Goal: Task Accomplishment & Management: Manage account settings

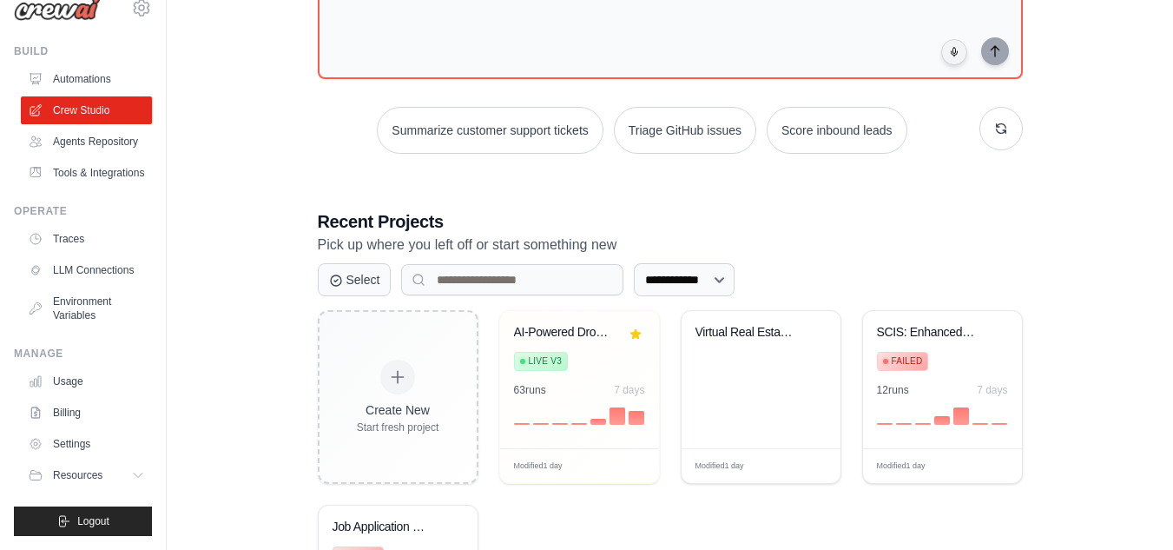
scroll to position [236, 0]
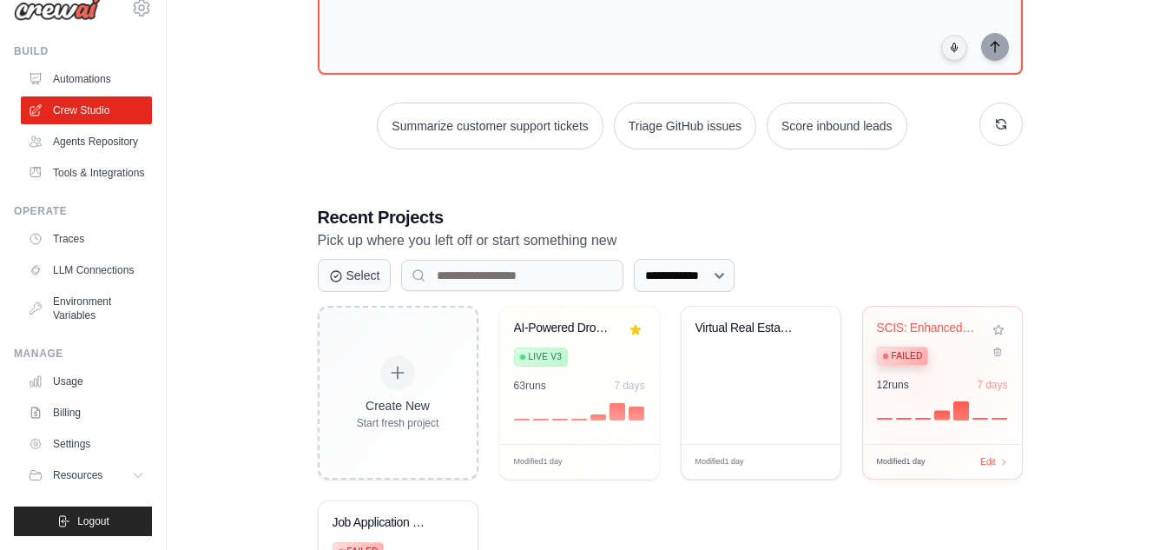
click at [919, 379] on div "12 run s 7 days" at bounding box center [942, 385] width 131 height 14
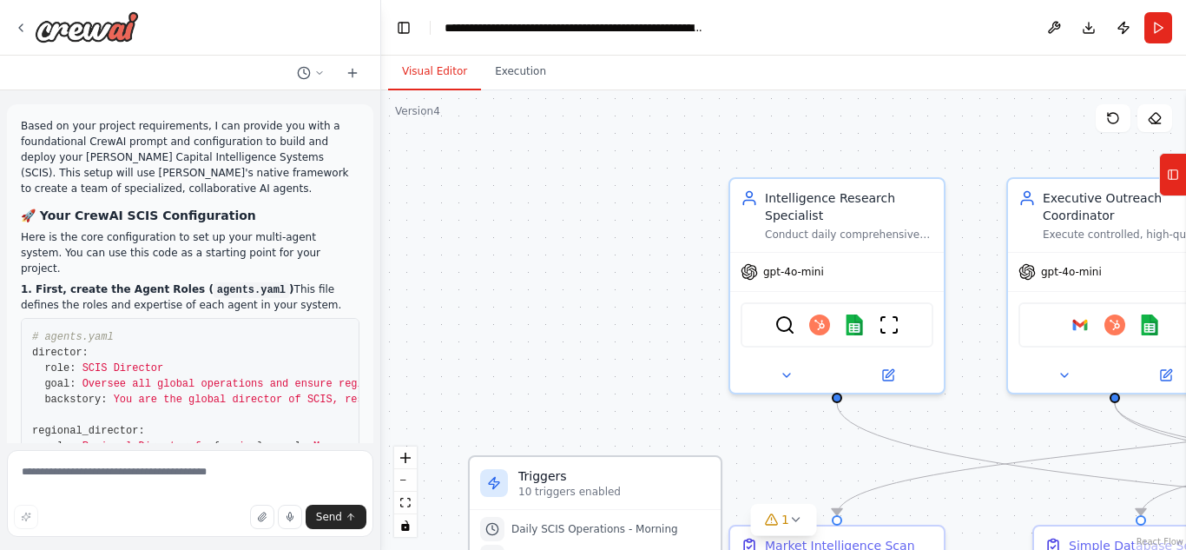
scroll to position [96629, 0]
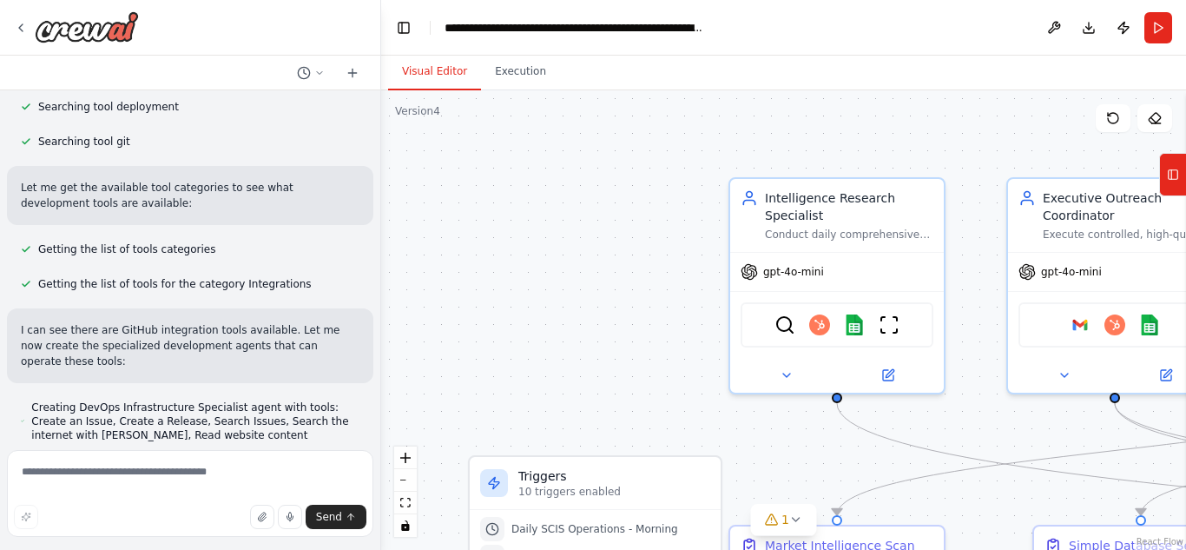
click at [646, 163] on div ".deletable-edge-delete-btn { width: 20px; height: 20px; border: 0px solid #ffff…" at bounding box center [783, 319] width 805 height 459
drag, startPoint x: 82, startPoint y: 458, endPoint x: 83, endPoint y: 470, distance: 12.2
click at [83, 470] on textarea at bounding box center [190, 493] width 366 height 87
paste textarea "**********"
click at [185, 499] on textarea "**********" at bounding box center [190, 493] width 366 height 87
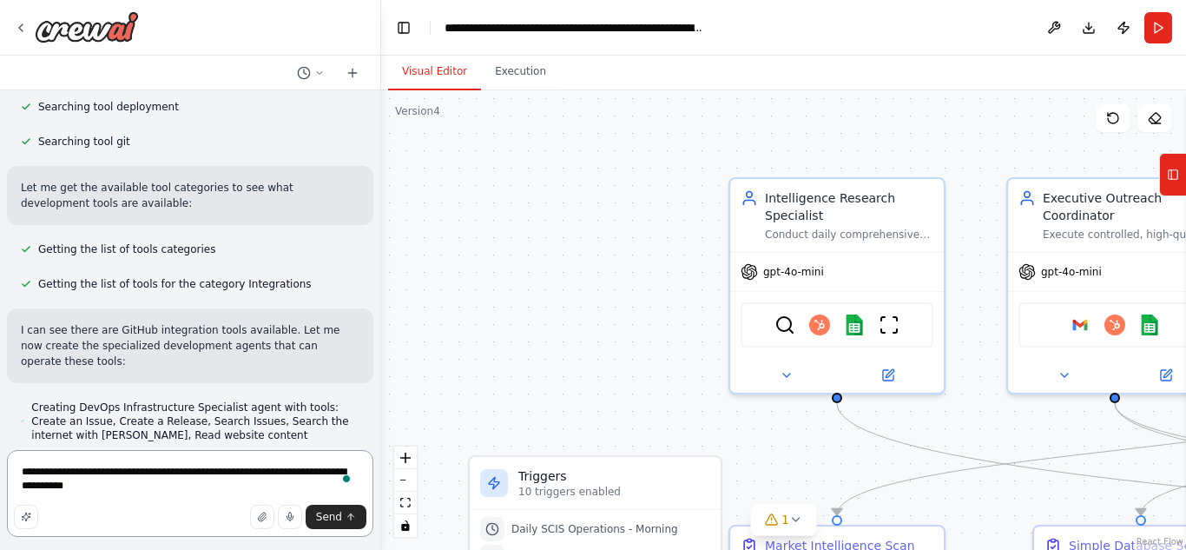
type textarea "**********"
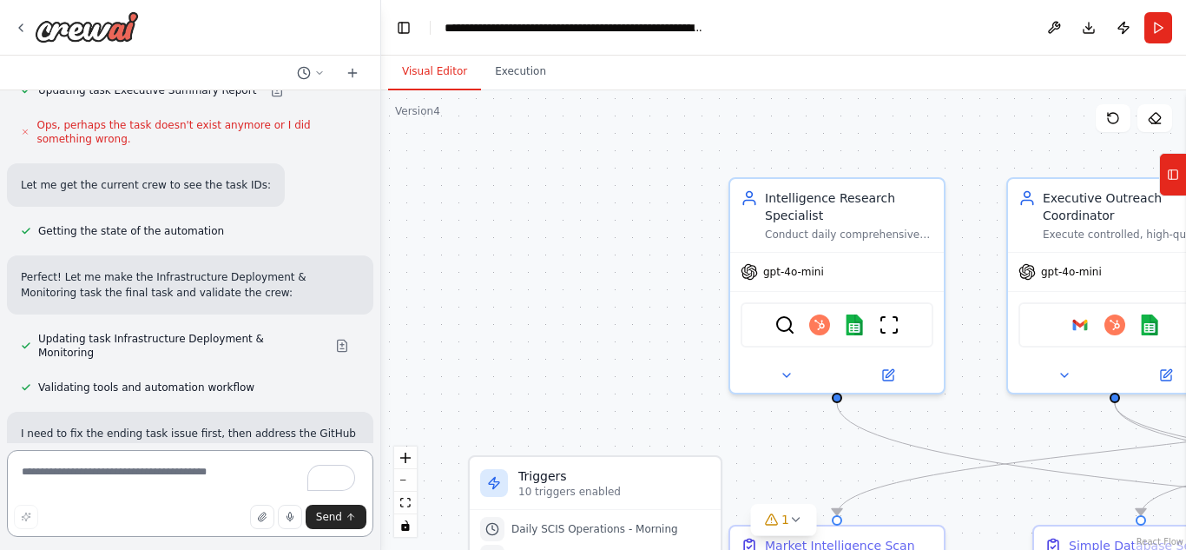
scroll to position [97708, 0]
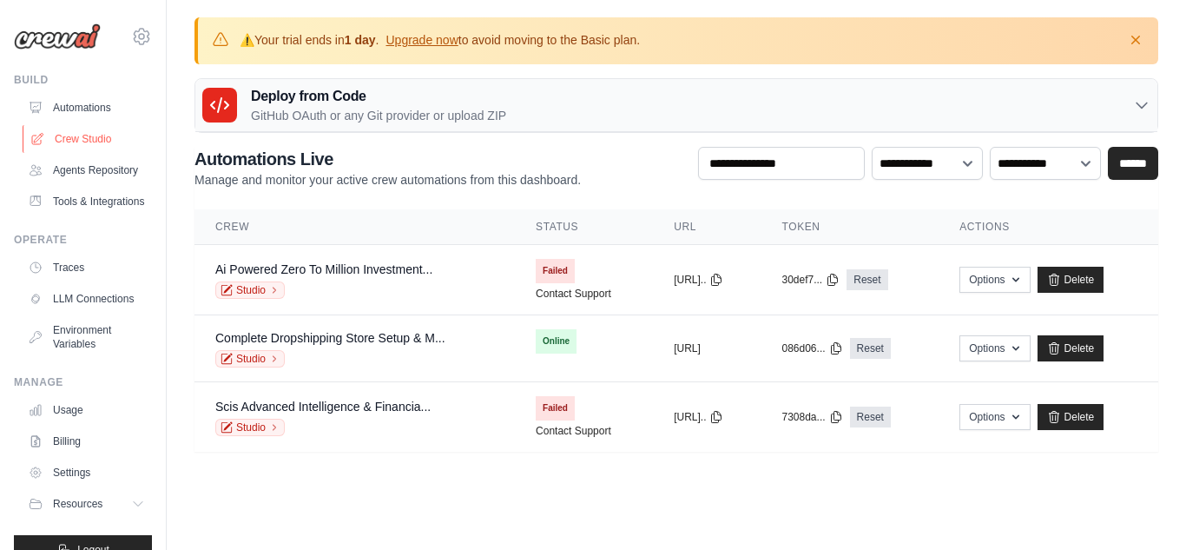
click at [89, 142] on link "Crew Studio" at bounding box center [88, 139] width 131 height 28
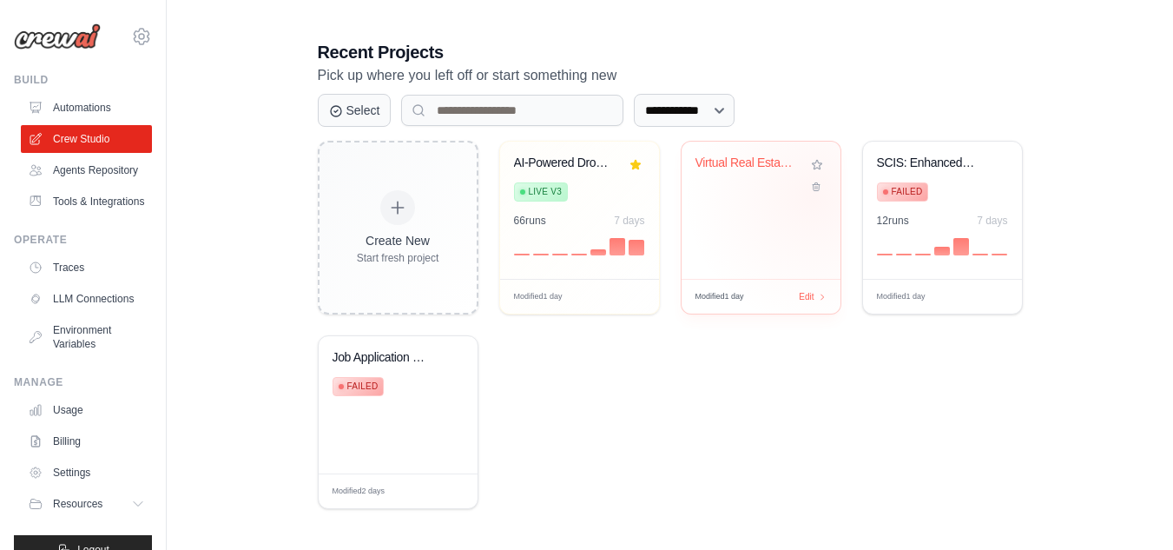
scroll to position [404, 0]
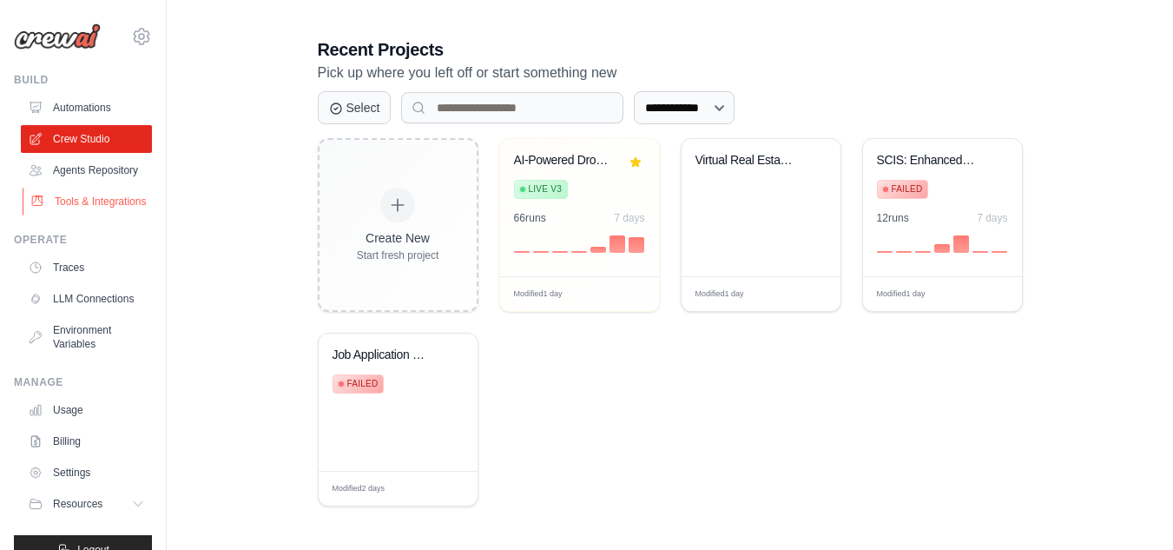
click at [77, 215] on link "Tools & Integrations" at bounding box center [88, 202] width 131 height 28
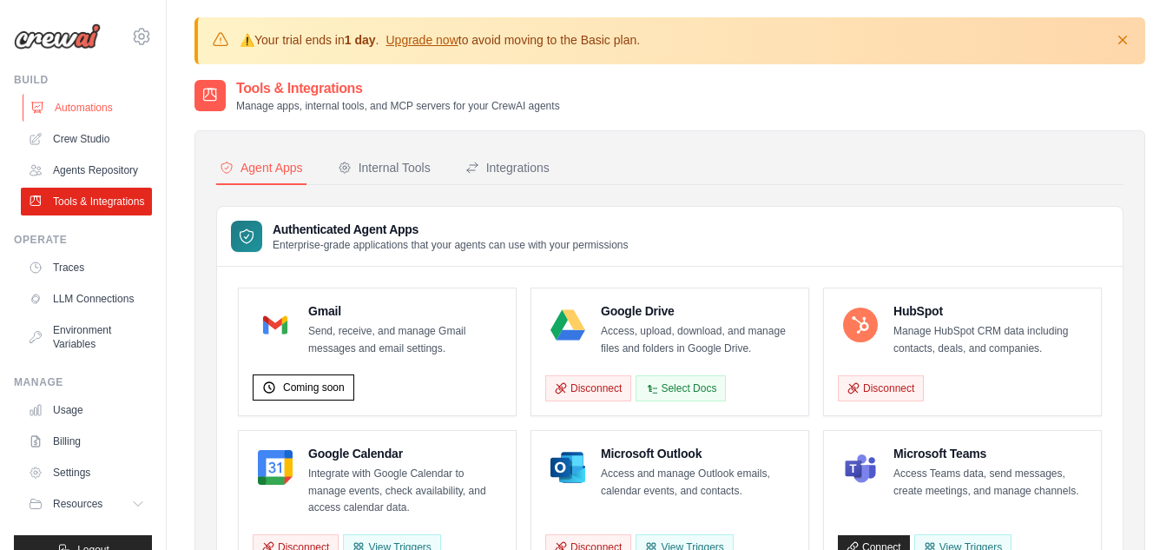
click at [79, 110] on link "Automations" at bounding box center [88, 108] width 131 height 28
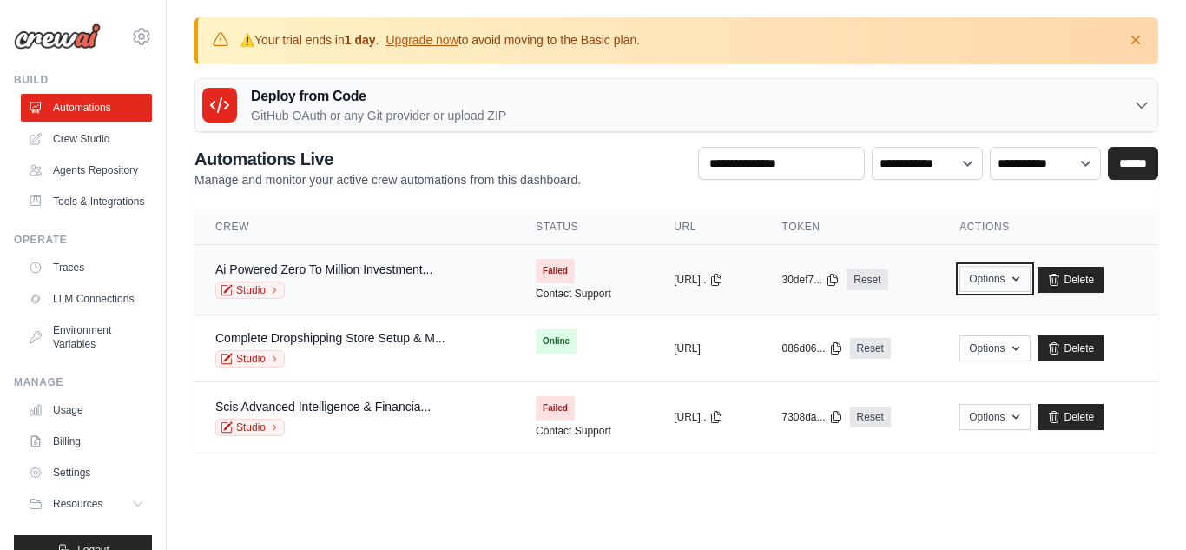
click at [1030, 287] on button "Options" at bounding box center [994, 279] width 70 height 26
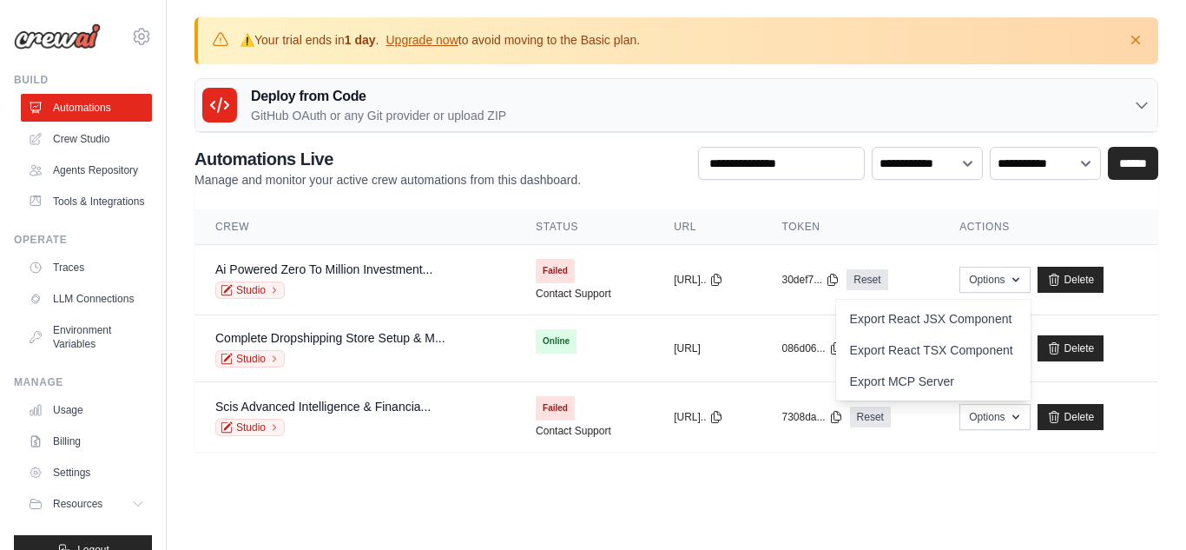
click at [981, 500] on body "omarbladesarr@gmail.com Settings Build Automations" at bounding box center [593, 275] width 1186 height 550
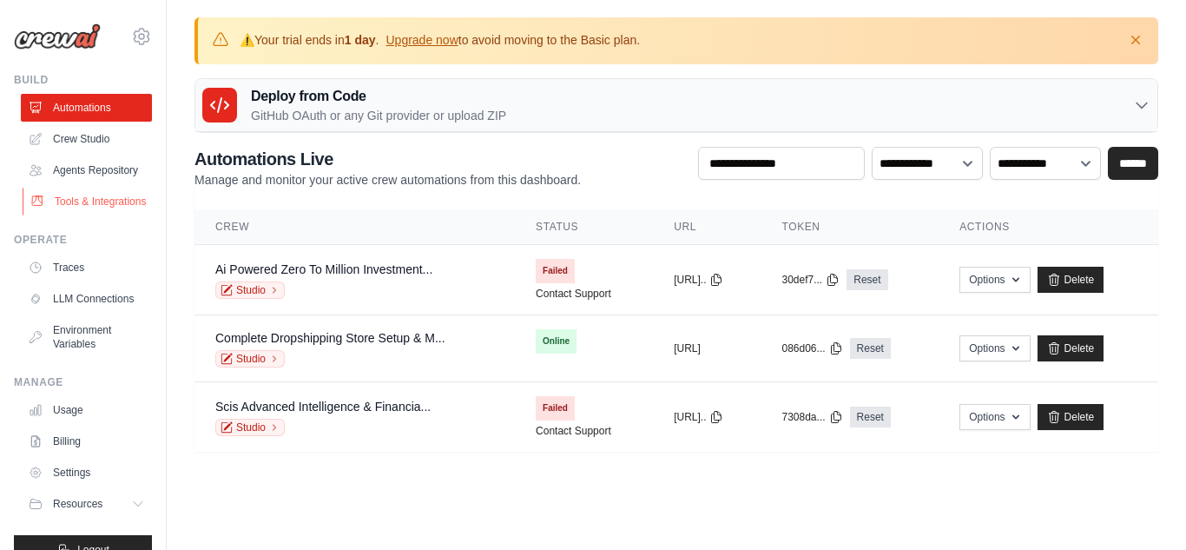
click at [89, 211] on link "Tools & Integrations" at bounding box center [88, 202] width 131 height 28
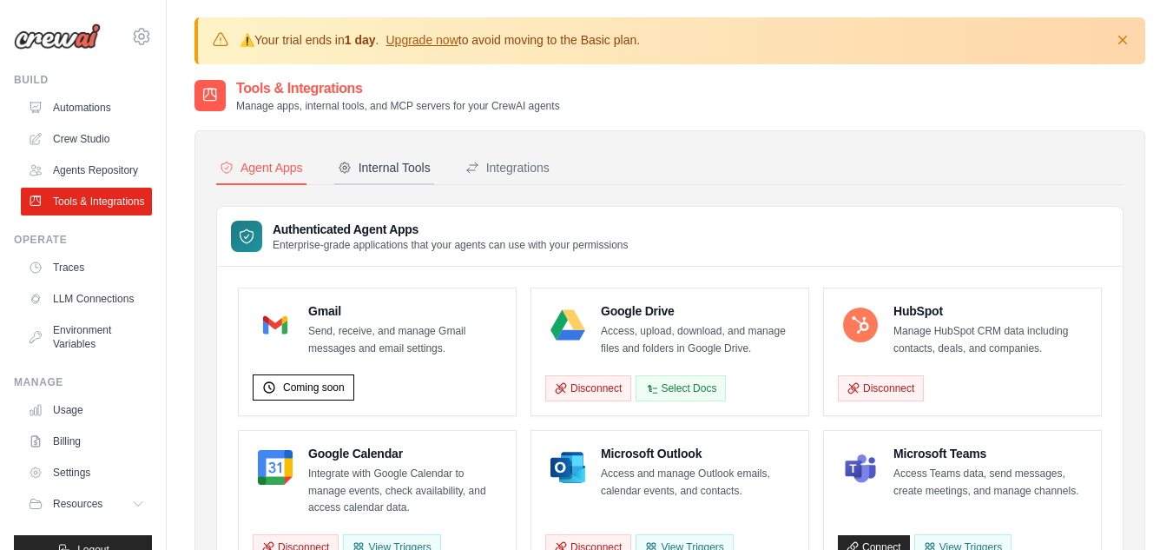
drag, startPoint x: 392, startPoint y: 187, endPoint x: 396, endPoint y: 165, distance: 22.0
click at [396, 165] on div "Internal Tools" at bounding box center [384, 167] width 93 height 17
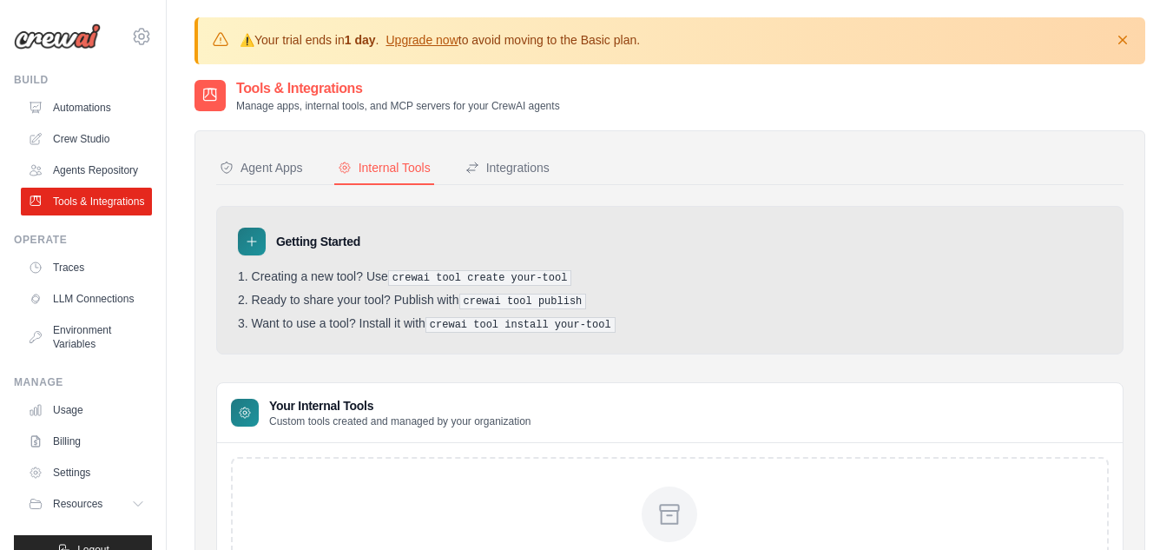
click at [692, 180] on nav "Agent Apps Internal Tools Integrations" at bounding box center [669, 168] width 907 height 33
click at [532, 163] on div "Integrations" at bounding box center [507, 167] width 84 height 17
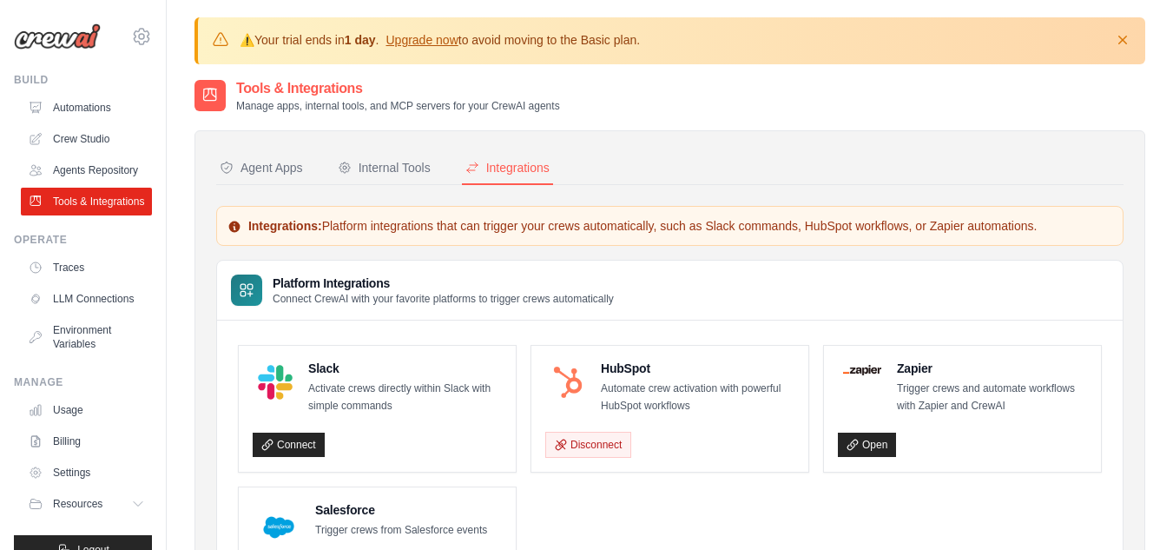
click at [212, 97] on icon at bounding box center [209, 95] width 17 height 17
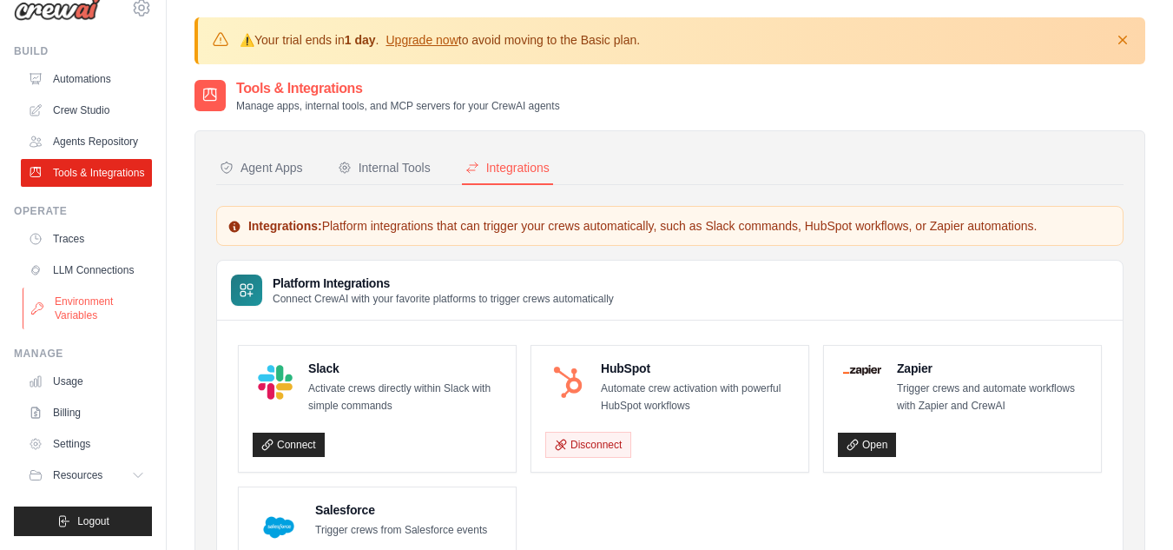
scroll to position [70, 0]
click at [77, 442] on link "Settings" at bounding box center [88, 444] width 131 height 28
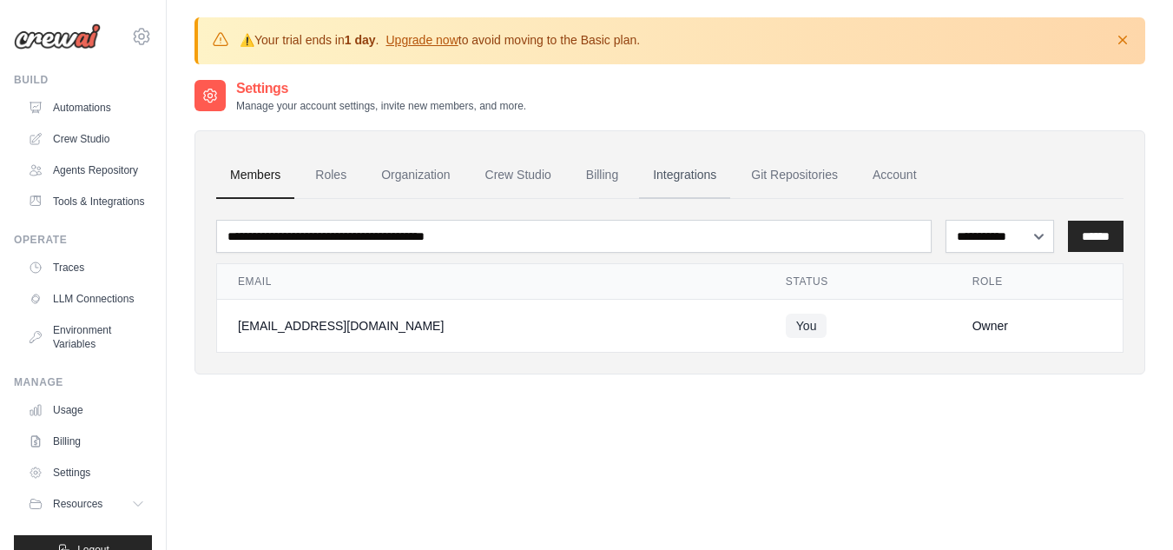
click at [730, 175] on link "Integrations" at bounding box center [684, 175] width 91 height 47
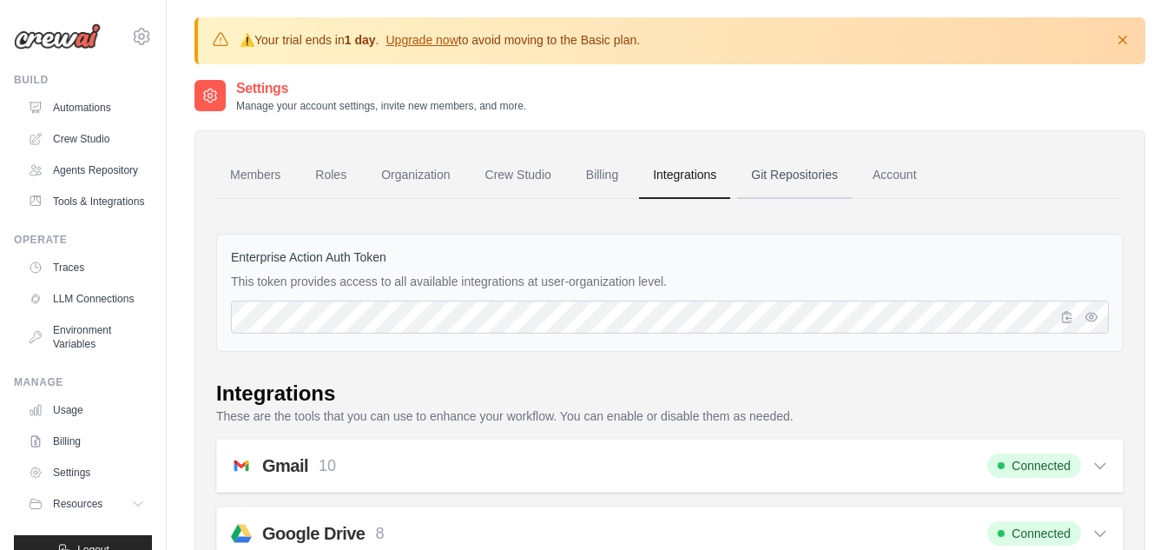
click at [835, 178] on link "Git Repositories" at bounding box center [794, 175] width 115 height 47
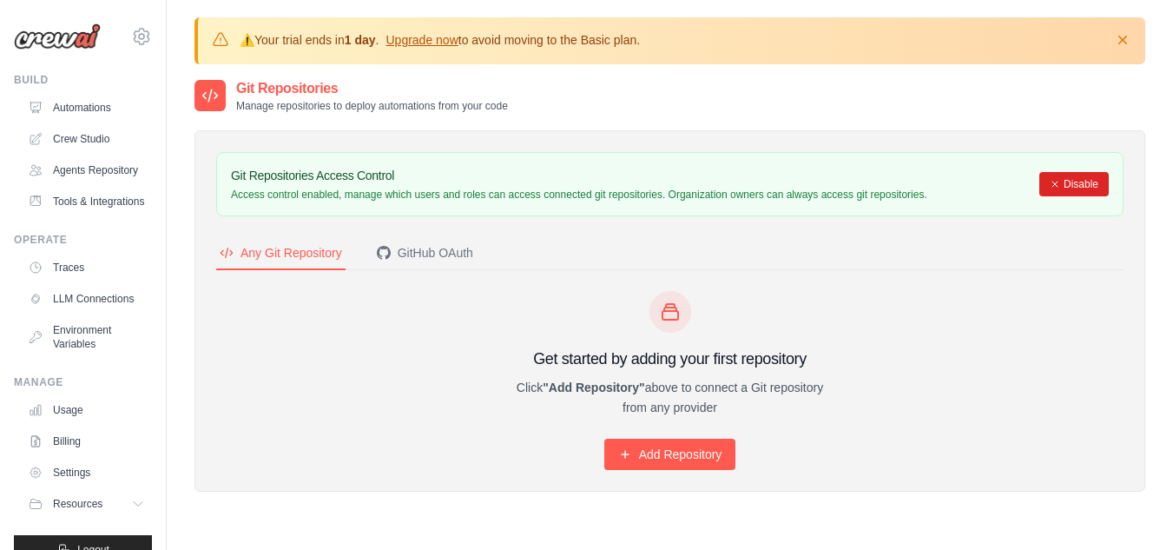
click at [845, 188] on p "Access control enabled, manage which users and roles can access connected git r…" at bounding box center [579, 195] width 696 height 14
click at [467, 188] on p "Access control enabled, manage which users and roles can access connected git r…" at bounding box center [579, 195] width 696 height 14
click at [433, 248] on div "GitHub OAuth" at bounding box center [425, 252] width 96 height 17
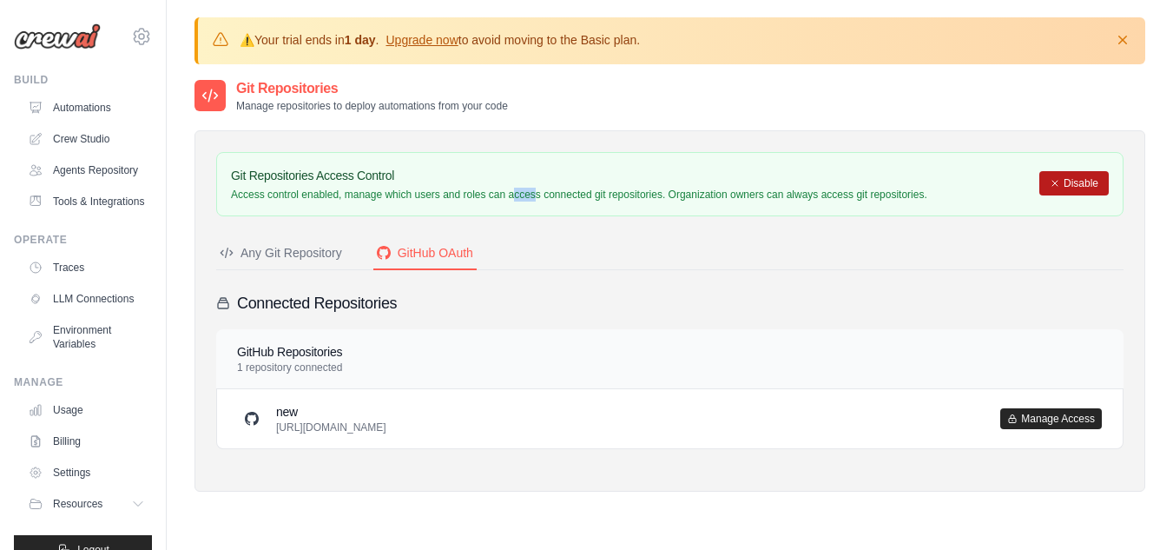
click at [1063, 180] on button "Disable" at bounding box center [1073, 183] width 69 height 24
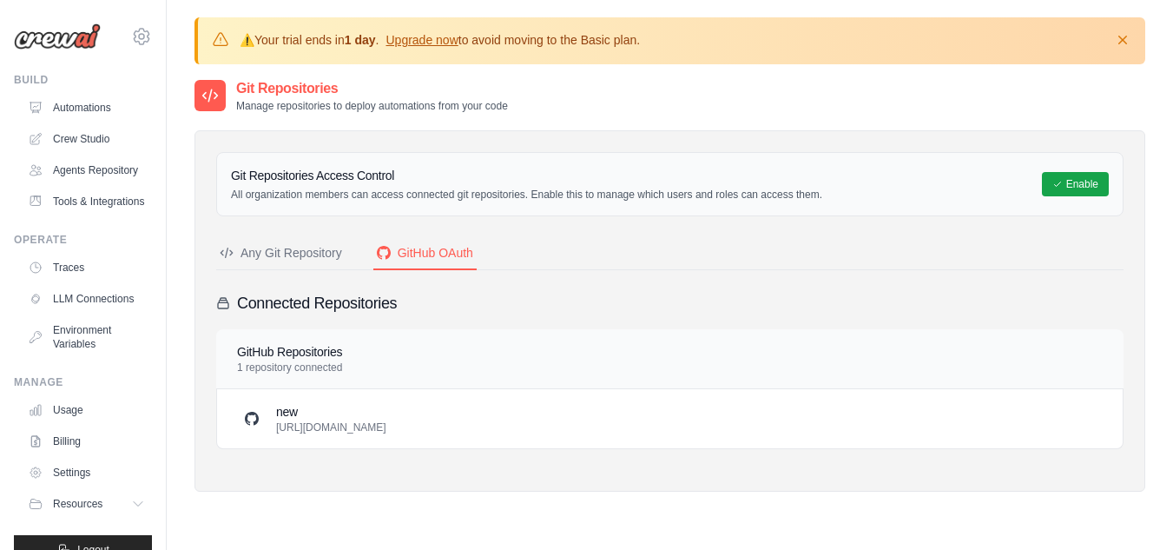
click at [280, 246] on div "Any Git Repository" at bounding box center [281, 252] width 122 height 17
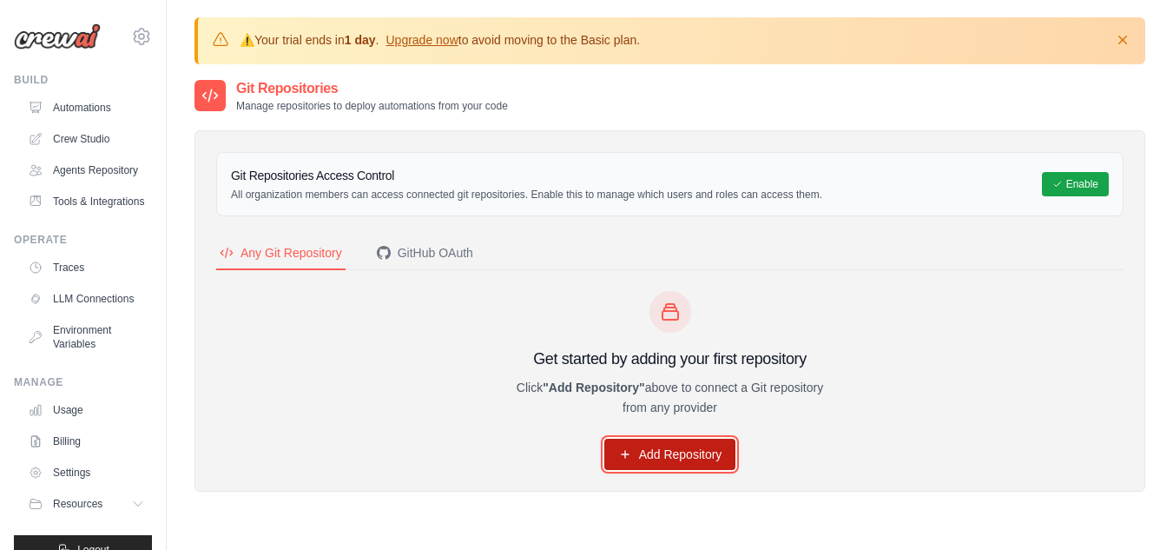
click at [658, 451] on link "Add Repository" at bounding box center [670, 453] width 132 height 31
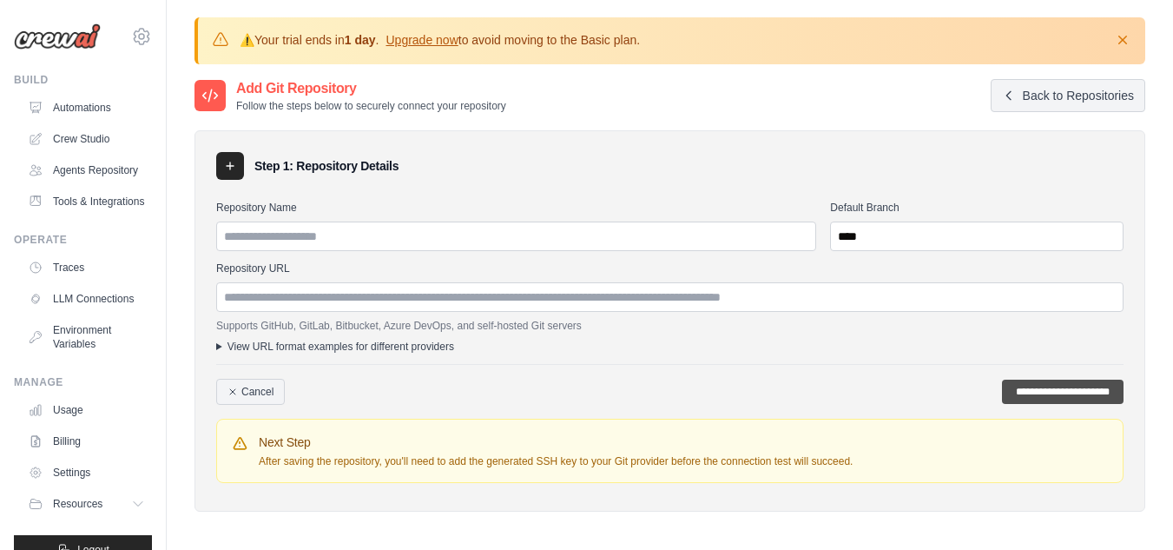
click at [1006, 384] on input "**********" at bounding box center [1063, 391] width 122 height 24
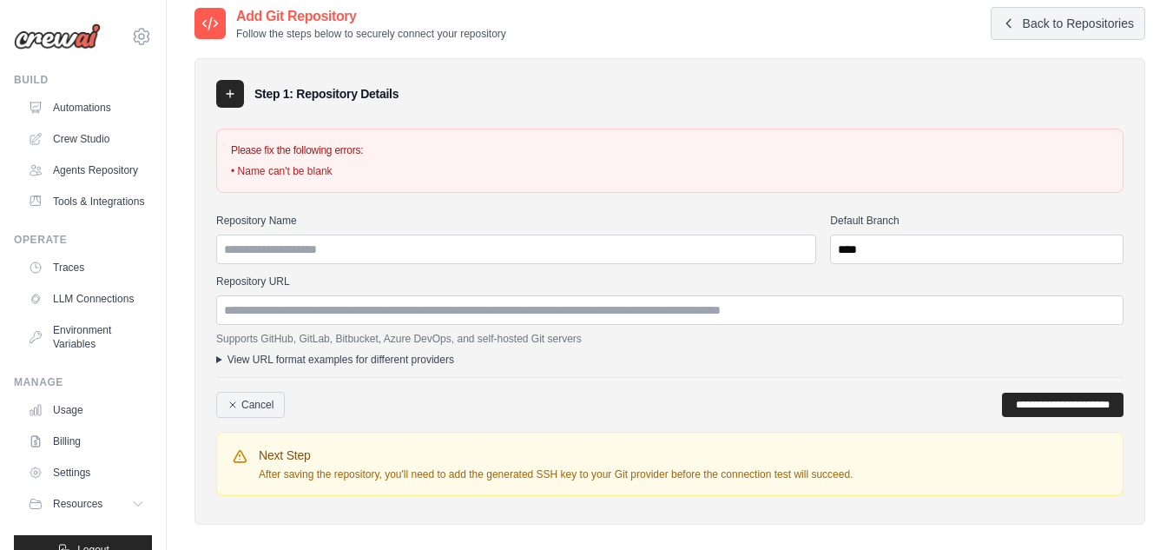
scroll to position [71, 0]
click at [458, 355] on summary "View URL format examples for different providers" at bounding box center [669, 360] width 907 height 14
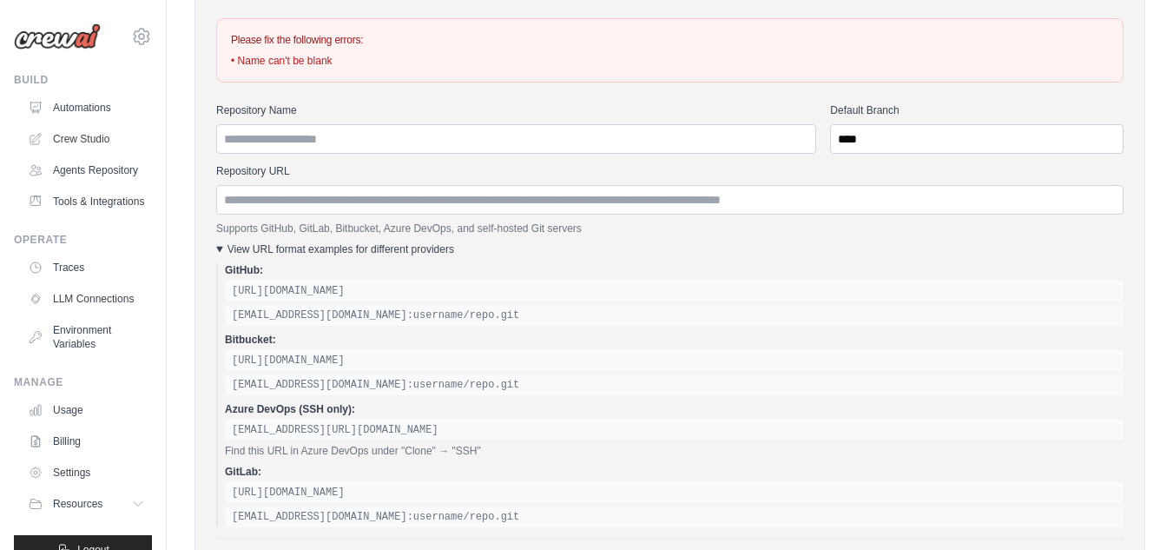
scroll to position [220, 0]
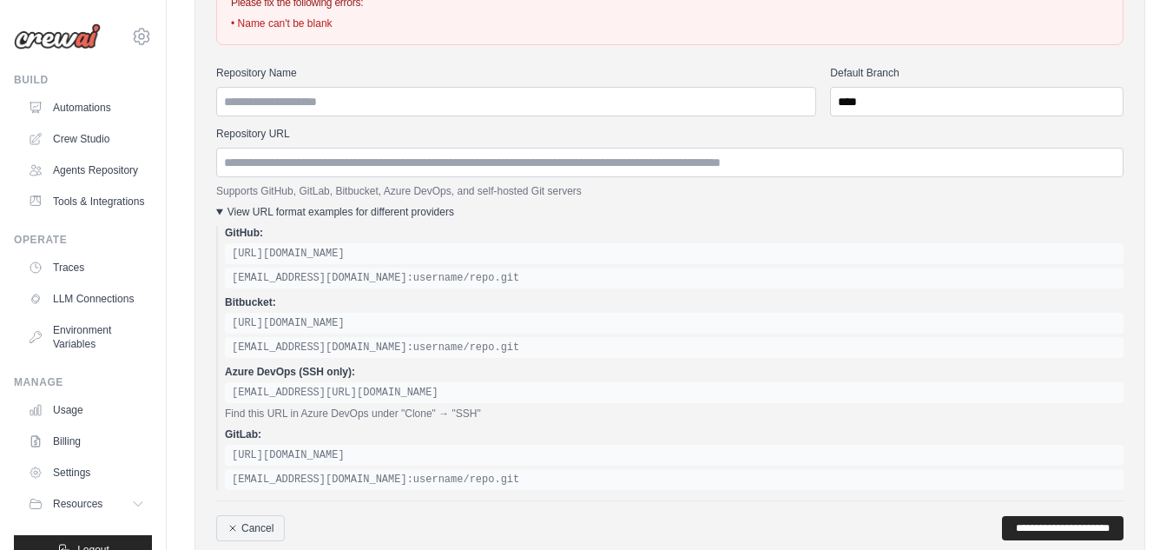
drag, startPoint x: 414, startPoint y: 277, endPoint x: 215, endPoint y: 278, distance: 198.8
click at [215, 278] on div "Step 1: Repository Details Please fix the following errors: • Name can't be bla…" at bounding box center [669, 279] width 951 height 737
copy div "git@github.com:username/repo.git"
click at [85, 137] on link "Crew Studio" at bounding box center [88, 139] width 131 height 28
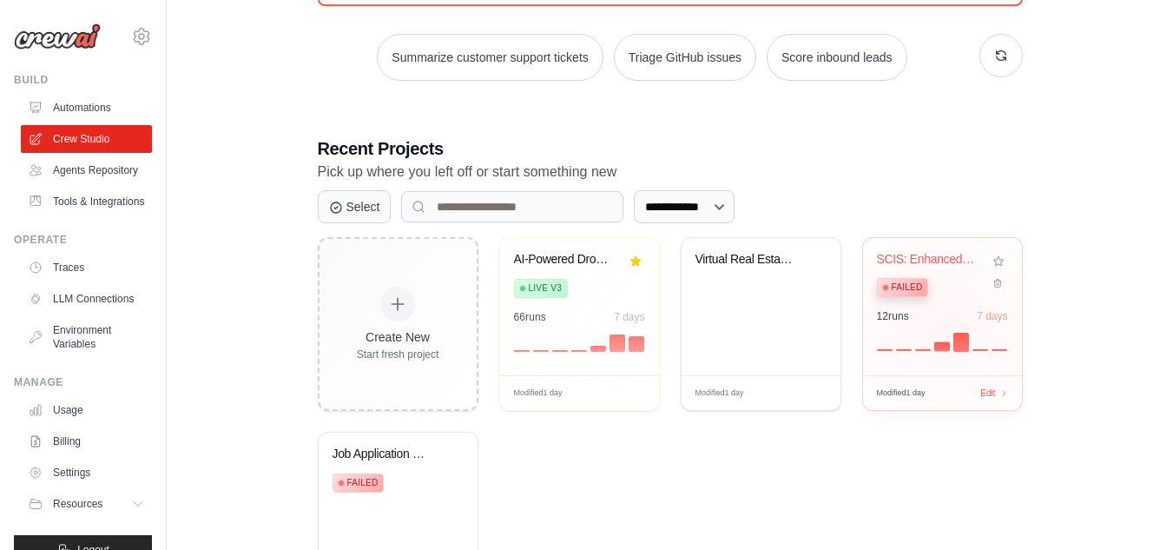
click at [945, 319] on div "12 run s 7 days" at bounding box center [942, 330] width 131 height 42
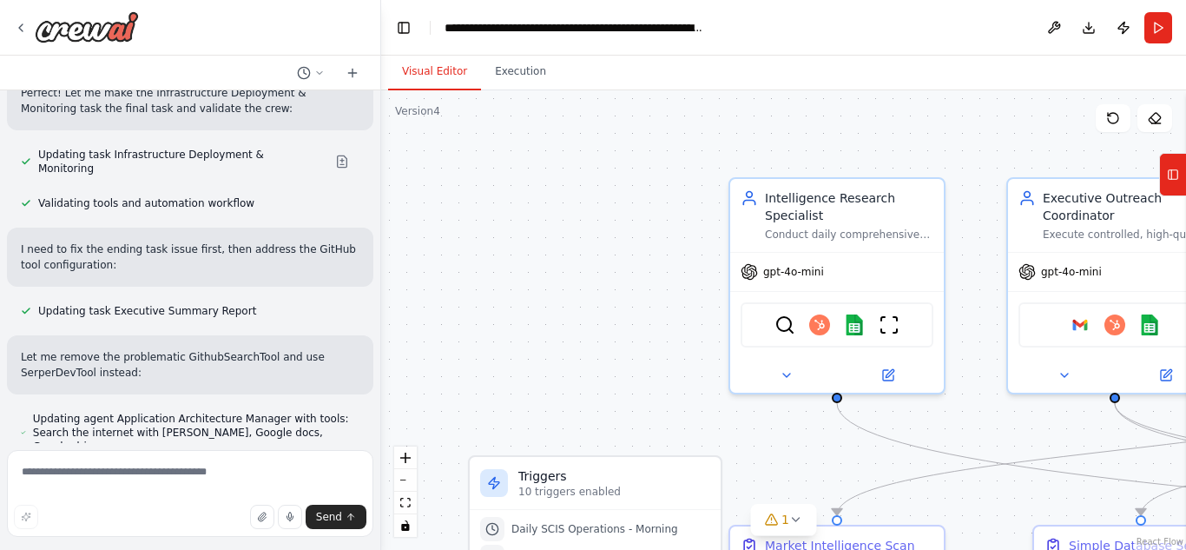
scroll to position [97834, 0]
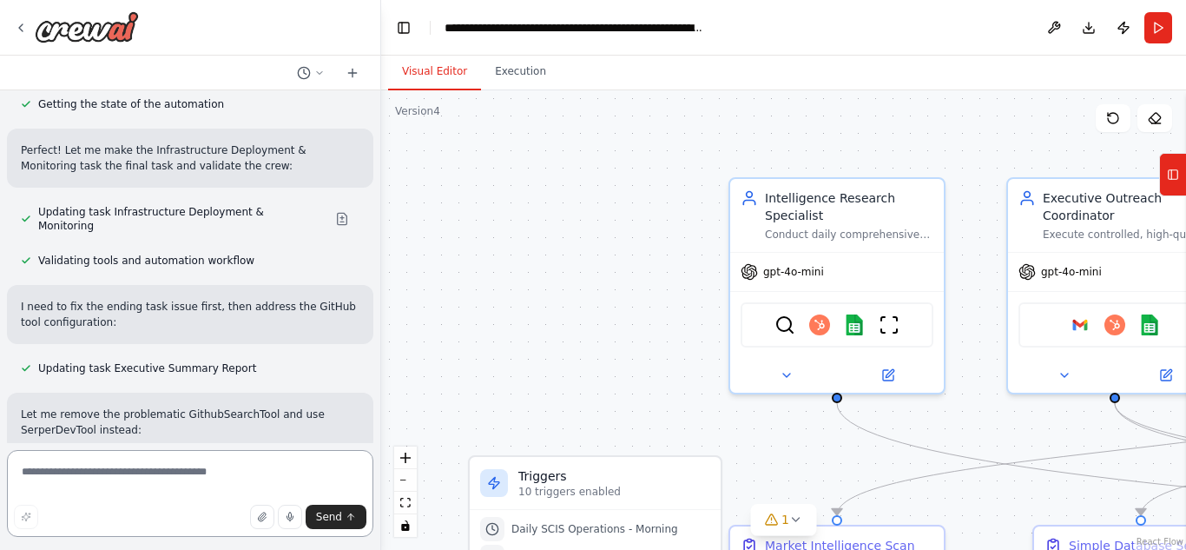
click at [96, 472] on textarea at bounding box center [190, 493] width 366 height 87
drag, startPoint x: 21, startPoint y: 166, endPoint x: 138, endPoint y: 221, distance: 129.7
copy ul "Navigate to your project settings Look for "Integrations" or "Third-party Servi…"
click at [214, 461] on textarea "**********" at bounding box center [190, 493] width 366 height 87
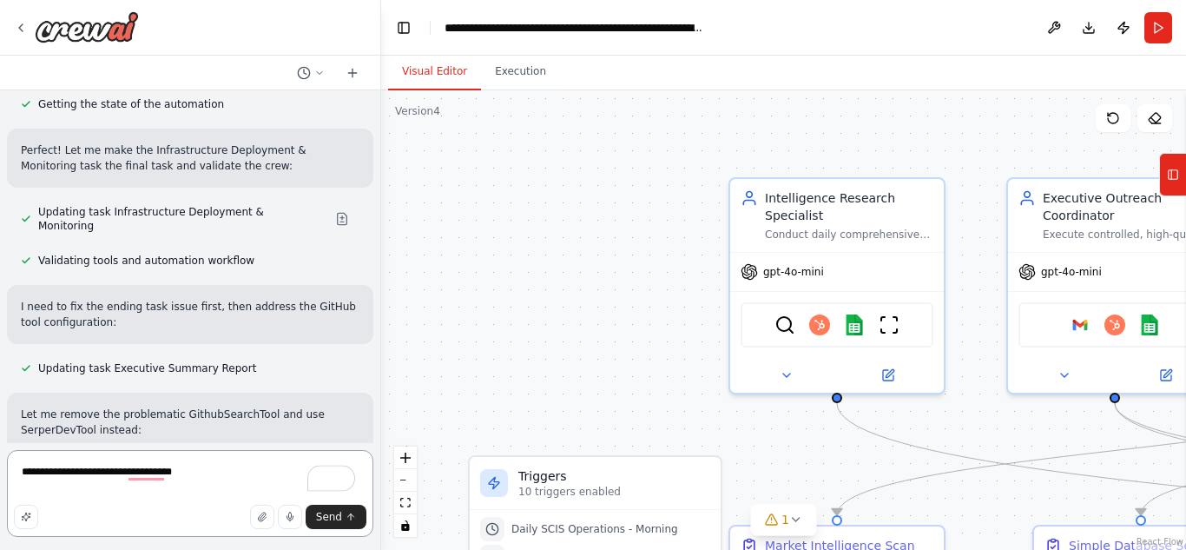
paste textarea "**********"
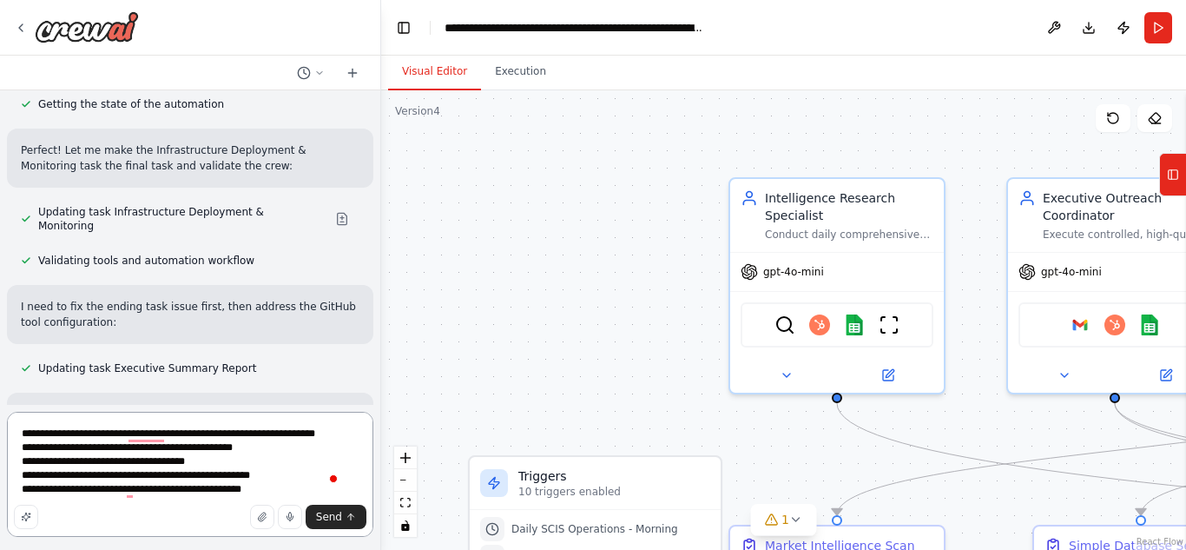
type textarea "**********"
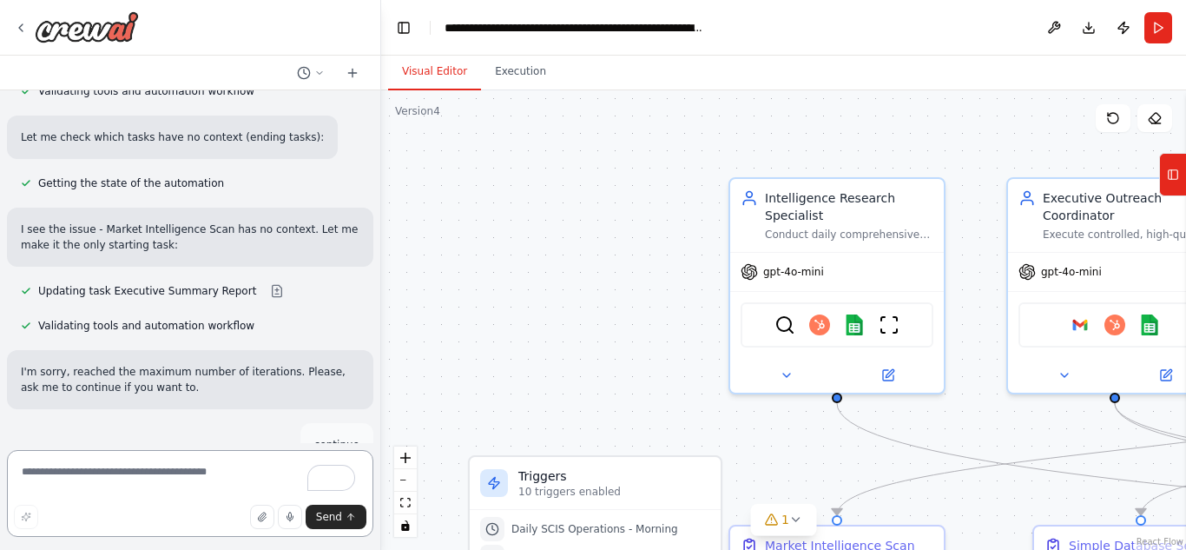
scroll to position [98387, 0]
click at [76, 467] on textarea "To enrich screen reader interactions, please activate Accessibility in Grammarl…" at bounding box center [190, 493] width 366 height 87
type textarea "*******"
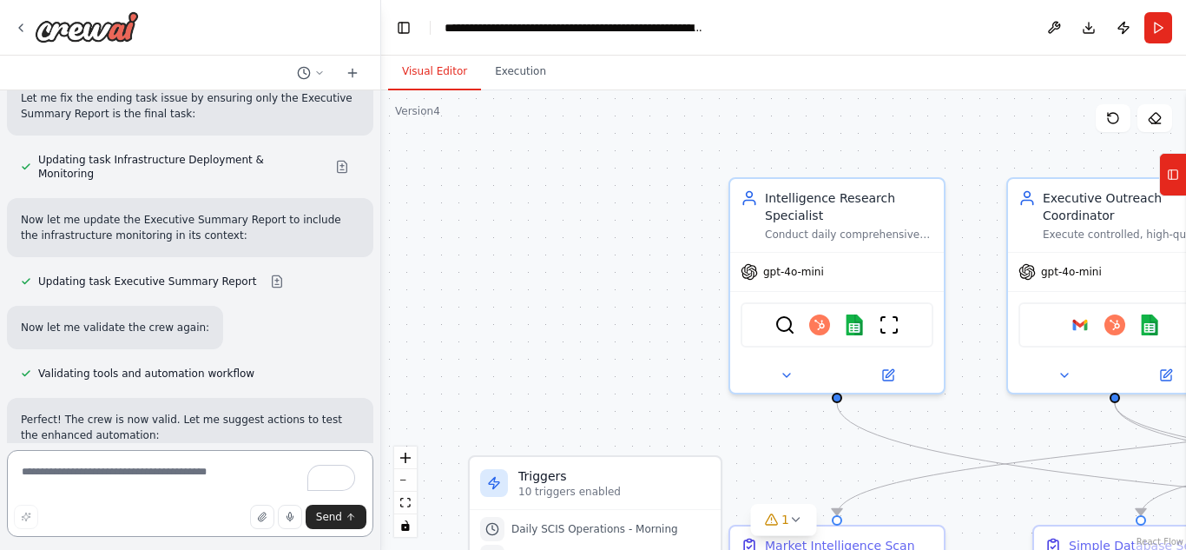
scroll to position [98928, 0]
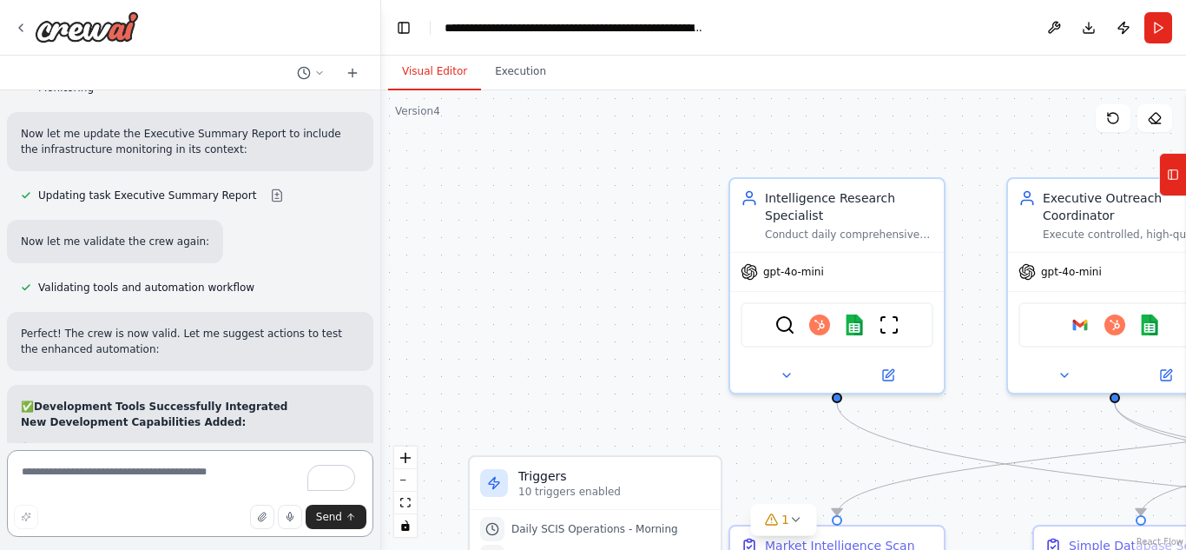
click at [181, 471] on textarea "To enrich screen reader interactions, please activate Accessibility in Grammarl…" at bounding box center [190, 493] width 366 height 87
type textarea "**********"
click at [338, 513] on span "Send" at bounding box center [329, 517] width 26 height 14
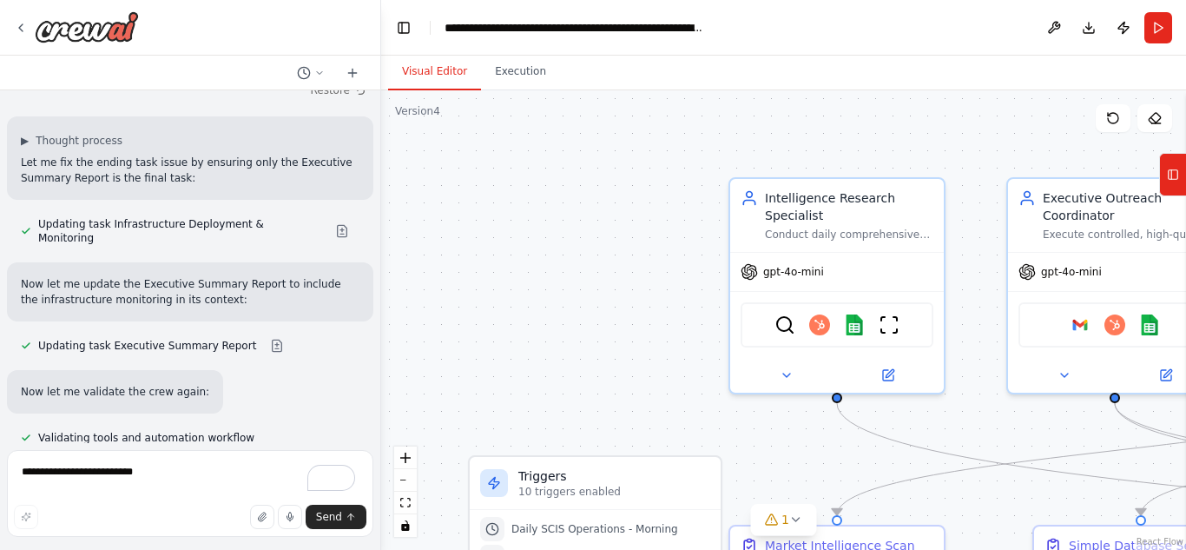
scroll to position [98986, 0]
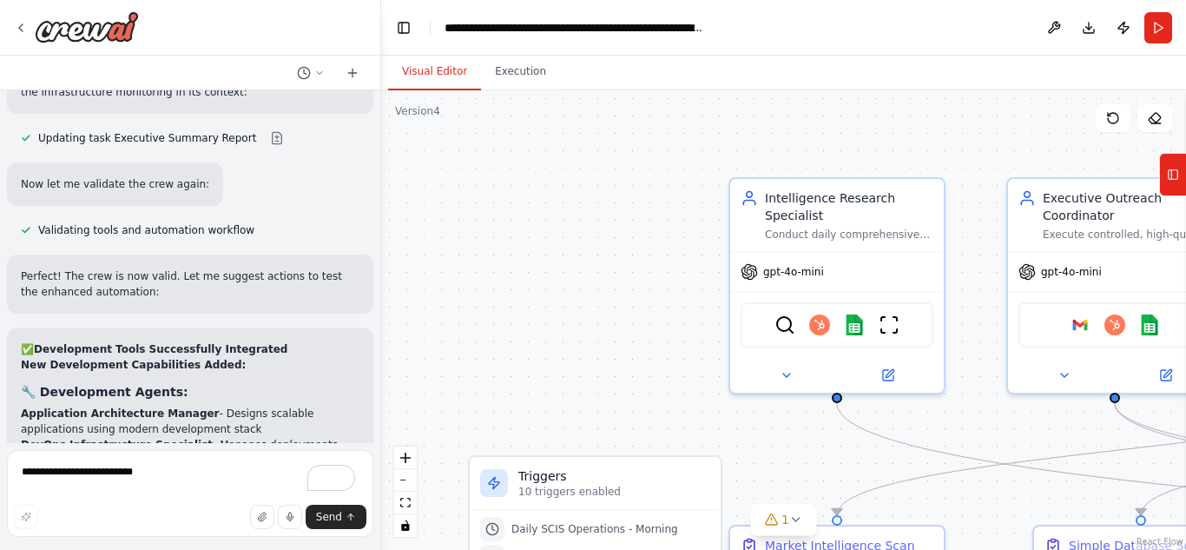
click at [180, 488] on textarea "**********" at bounding box center [190, 493] width 366 height 87
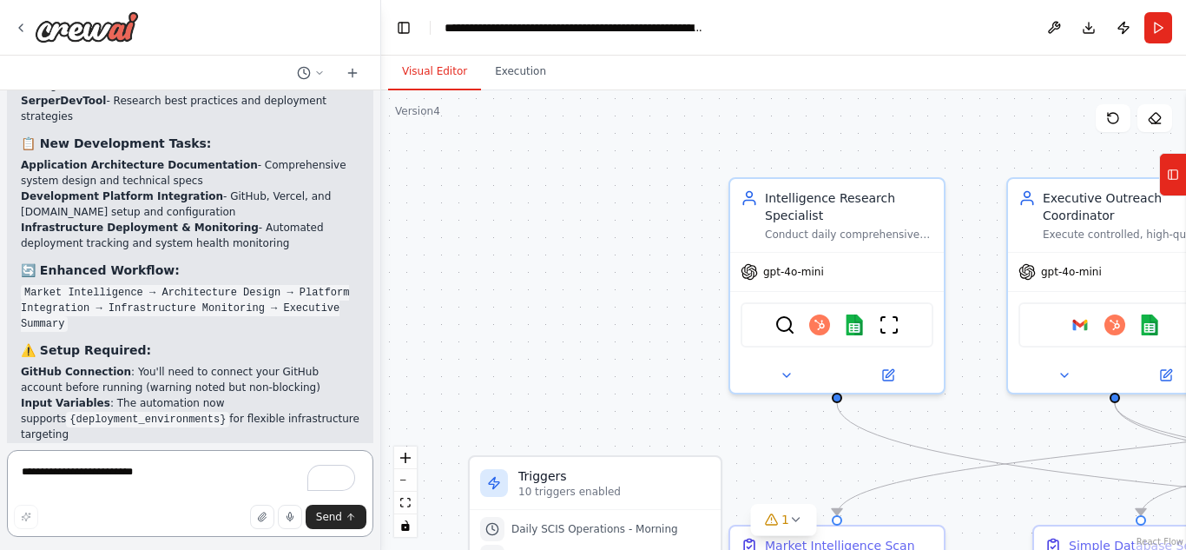
scroll to position [99460, 0]
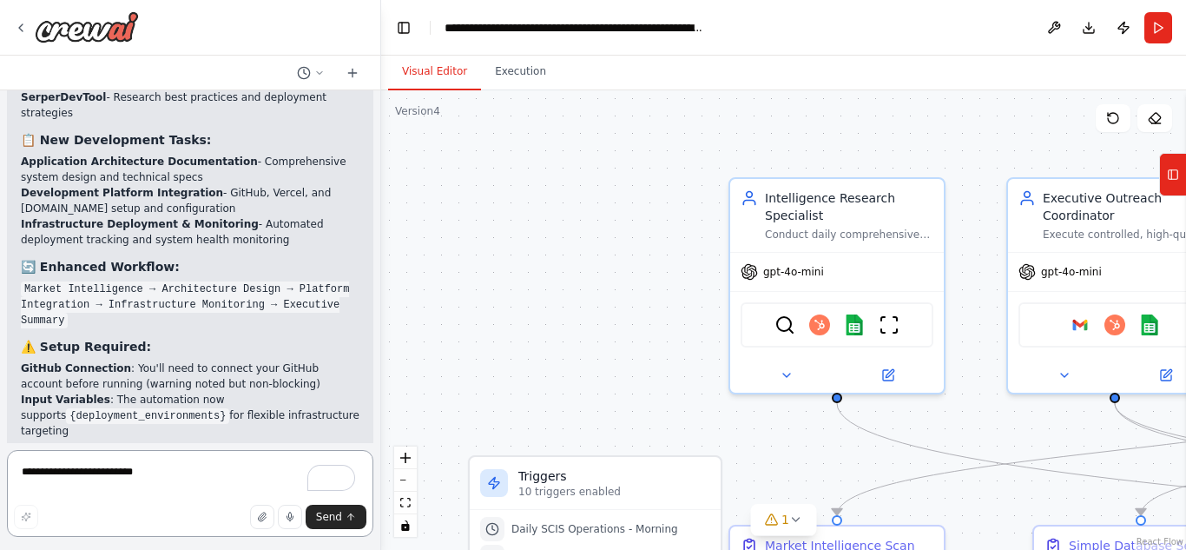
click at [121, 459] on textarea "**********" at bounding box center [190, 493] width 366 height 87
type textarea "********"
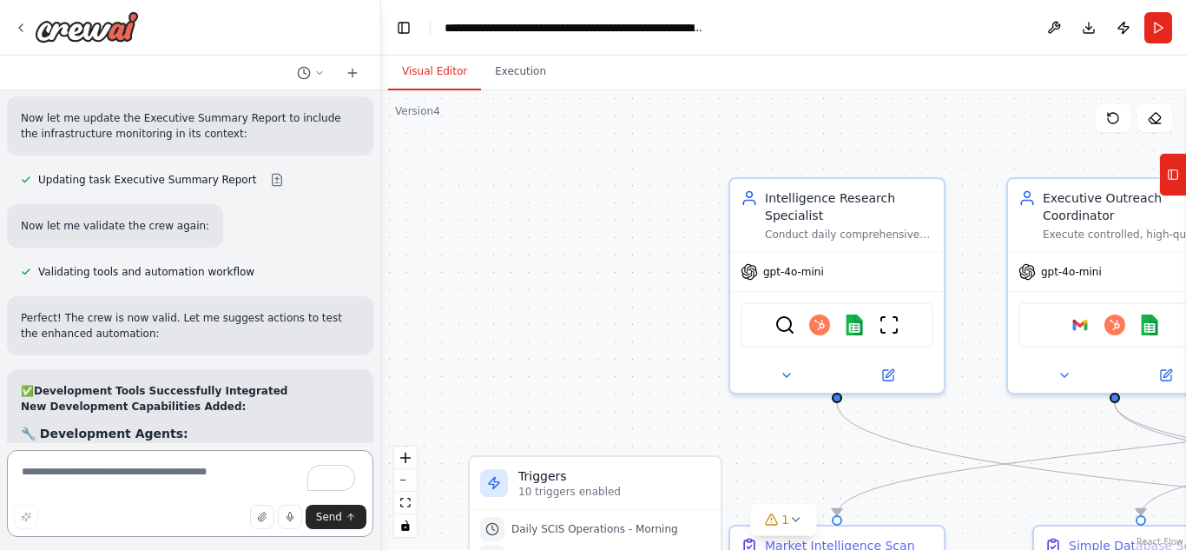
scroll to position [98945, 0]
click at [145, 464] on textarea "To enrich screen reader interactions, please activate Accessibility in Grammarl…" at bounding box center [190, 493] width 366 height 87
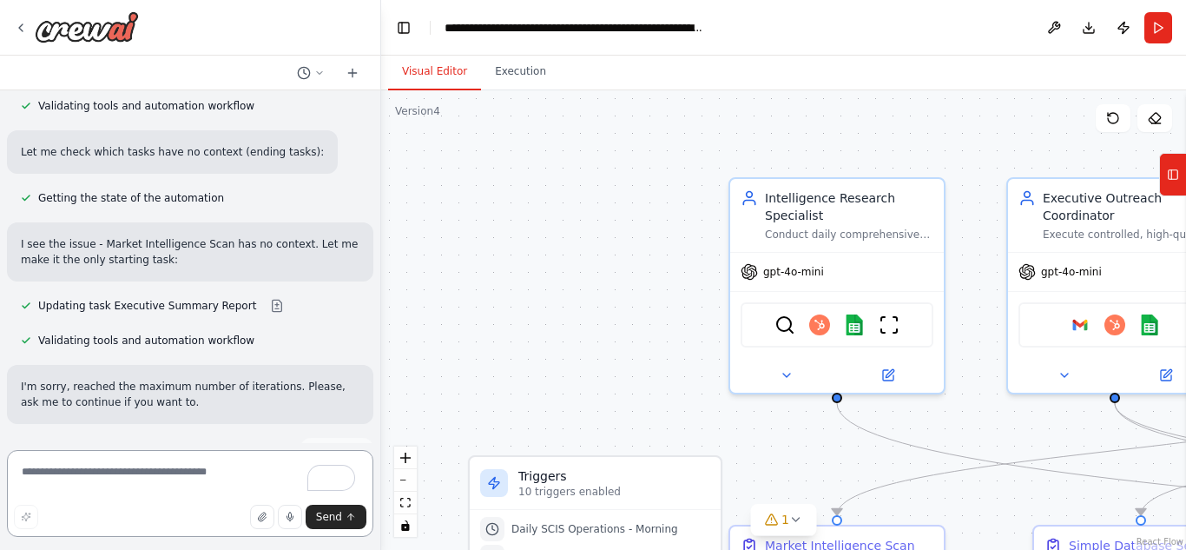
scroll to position [98358, 0]
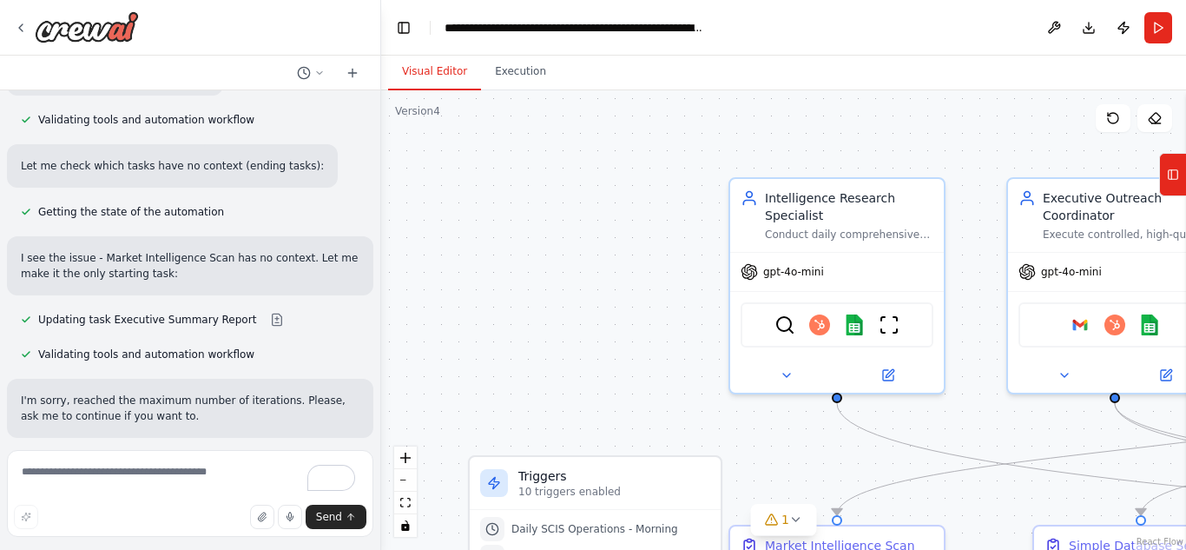
drag, startPoint x: 79, startPoint y: 255, endPoint x: 331, endPoint y: 252, distance: 251.8
copy strong "Run Without GitHub (Recommended)"
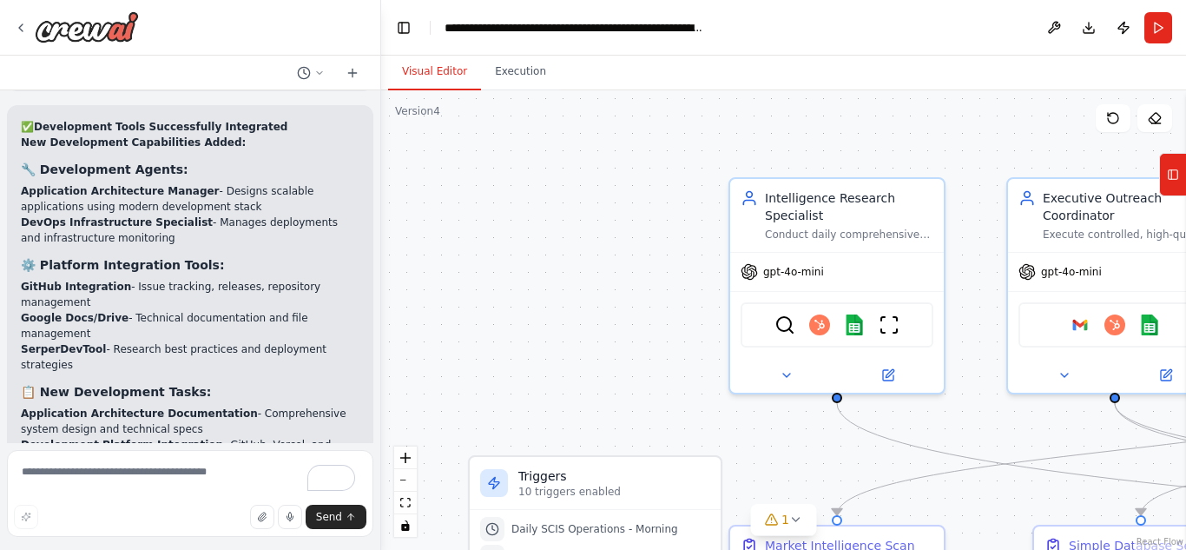
scroll to position [99460, 0]
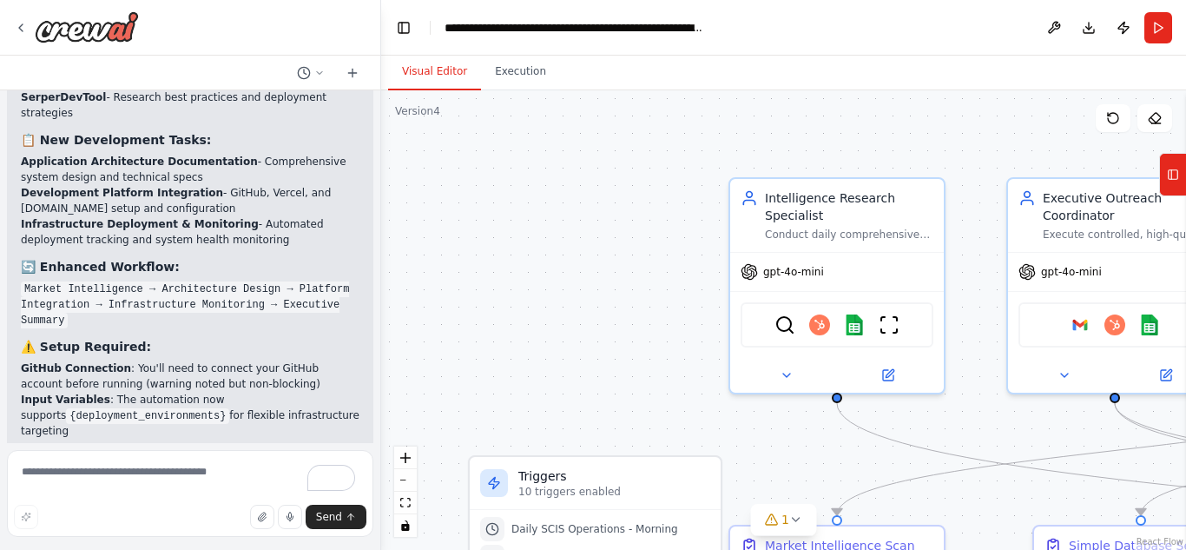
drag, startPoint x: 153, startPoint y: 395, endPoint x: 96, endPoint y: 471, distance: 95.0
click at [96, 471] on div "Based on your project requirements, I can provide you with a foundational CrewA…" at bounding box center [190, 275] width 381 height 550
click at [96, 472] on textarea "To enrich screen reader interactions, please activate Accessibility in Grammarl…" at bounding box center [190, 493] width 366 height 87
paste textarea "**********"
type textarea "**********"
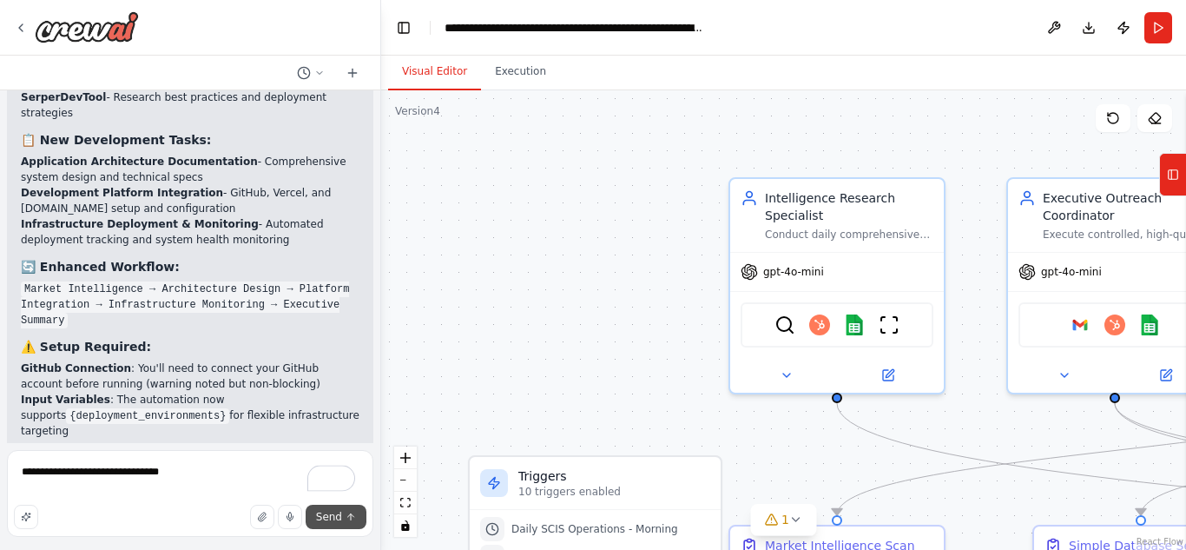
click at [333, 522] on span "Send" at bounding box center [329, 517] width 26 height 14
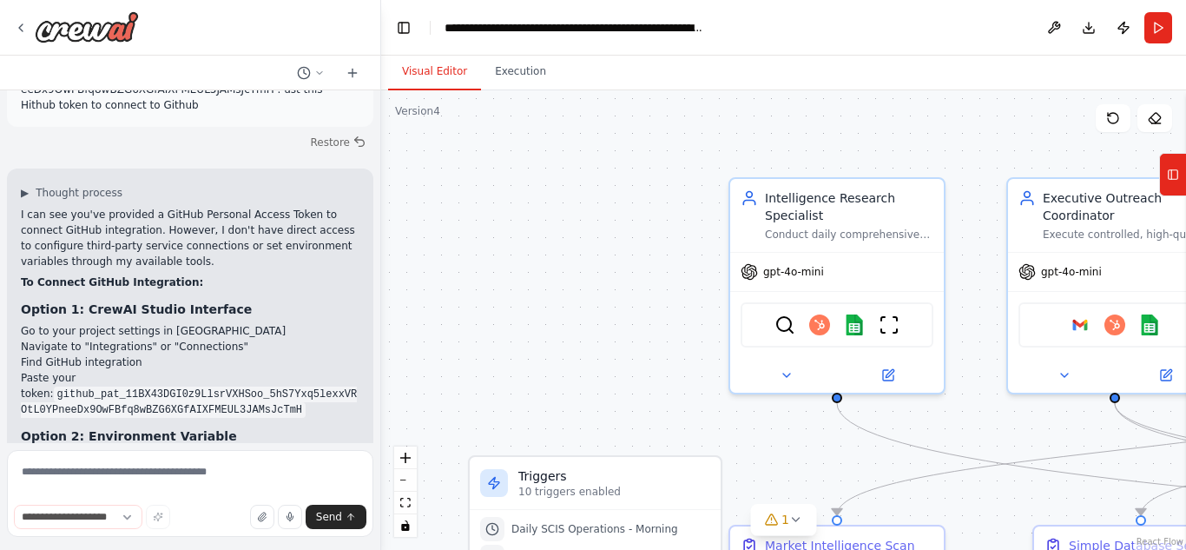
scroll to position [100111, 0]
click at [780, 509] on button "1" at bounding box center [783, 520] width 67 height 32
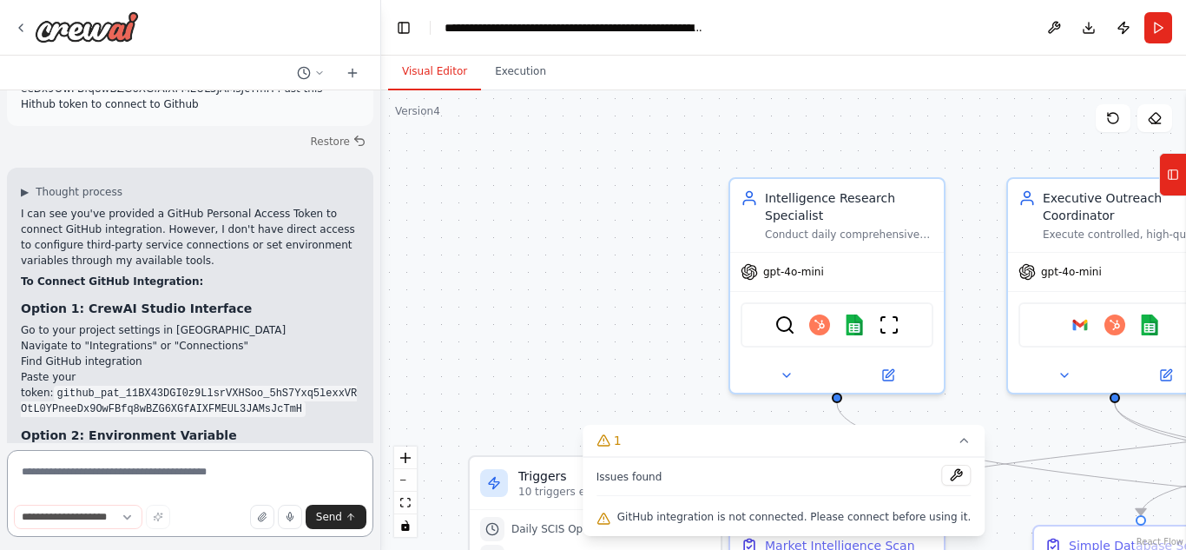
click at [213, 472] on textarea at bounding box center [190, 493] width 366 height 87
type textarea "*********"
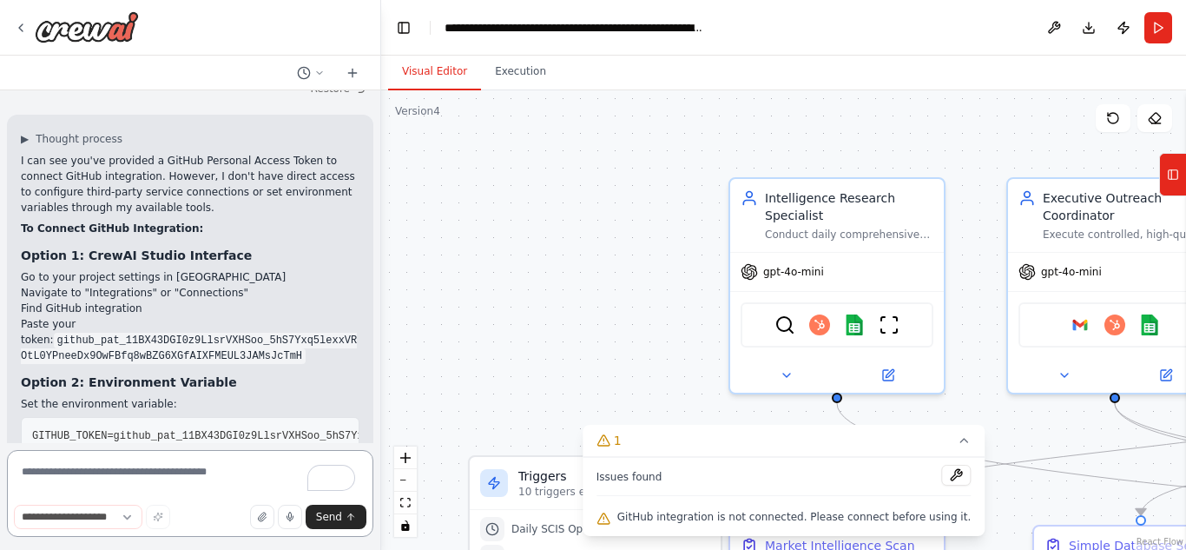
scroll to position [100168, 0]
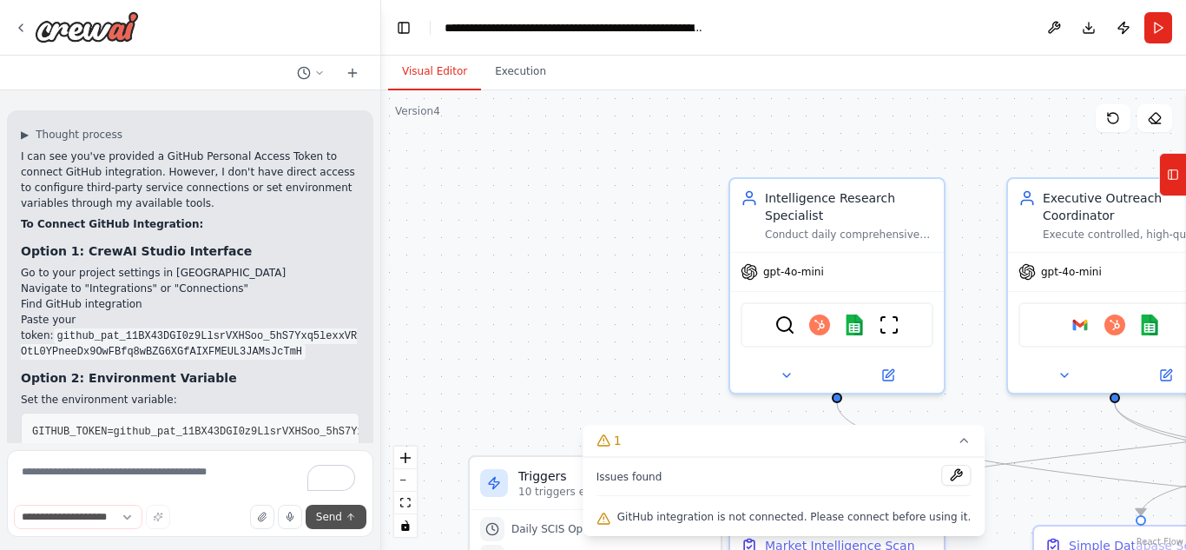
click at [333, 517] on span "Send" at bounding box center [329, 517] width 26 height 14
click at [324, 431] on div "Based on your project requirements, I can provide you with a foundational CrewA…" at bounding box center [190, 266] width 380 height 352
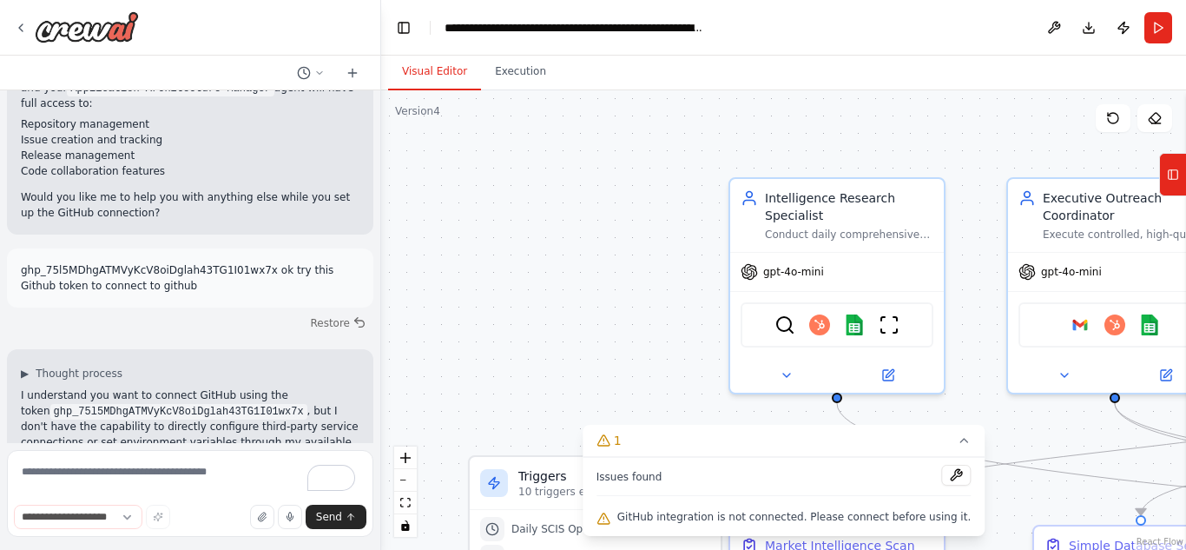
scroll to position [100672, 0]
click at [16, 30] on icon at bounding box center [21, 28] width 14 height 14
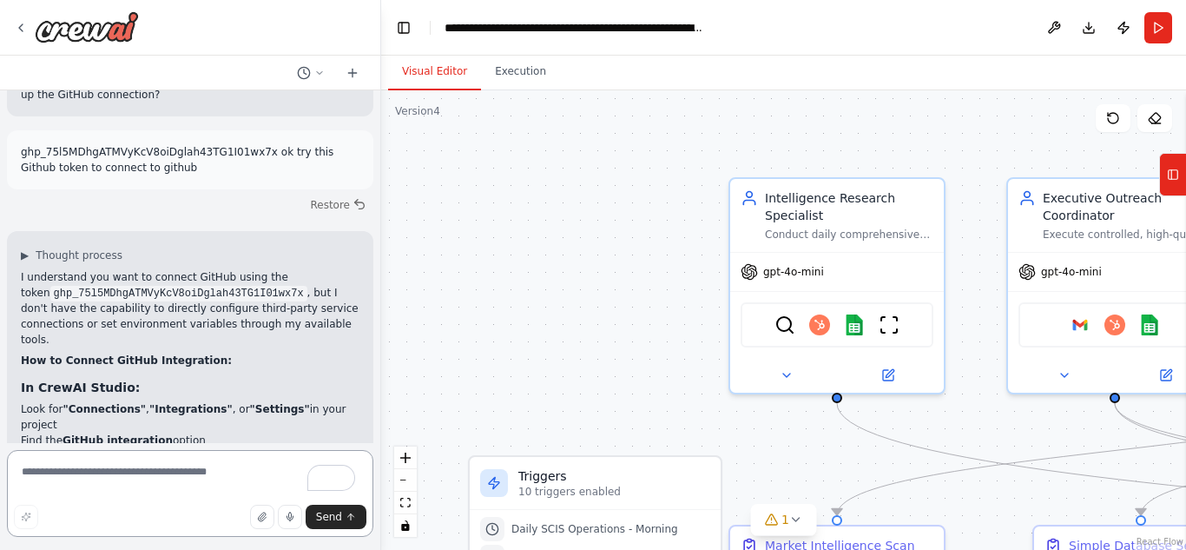
scroll to position [100812, 0]
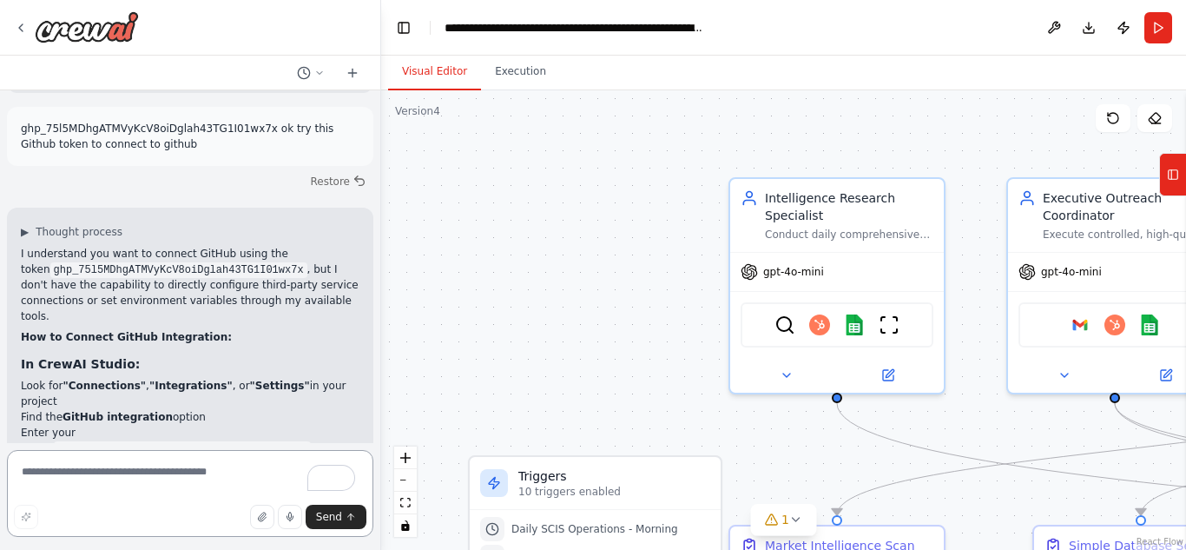
click at [129, 474] on textarea "To enrich screen reader interactions, please activate Accessibility in Grammarl…" at bounding box center [190, 493] width 366 height 87
click at [781, 519] on div "1" at bounding box center [776, 518] width 25 height 17
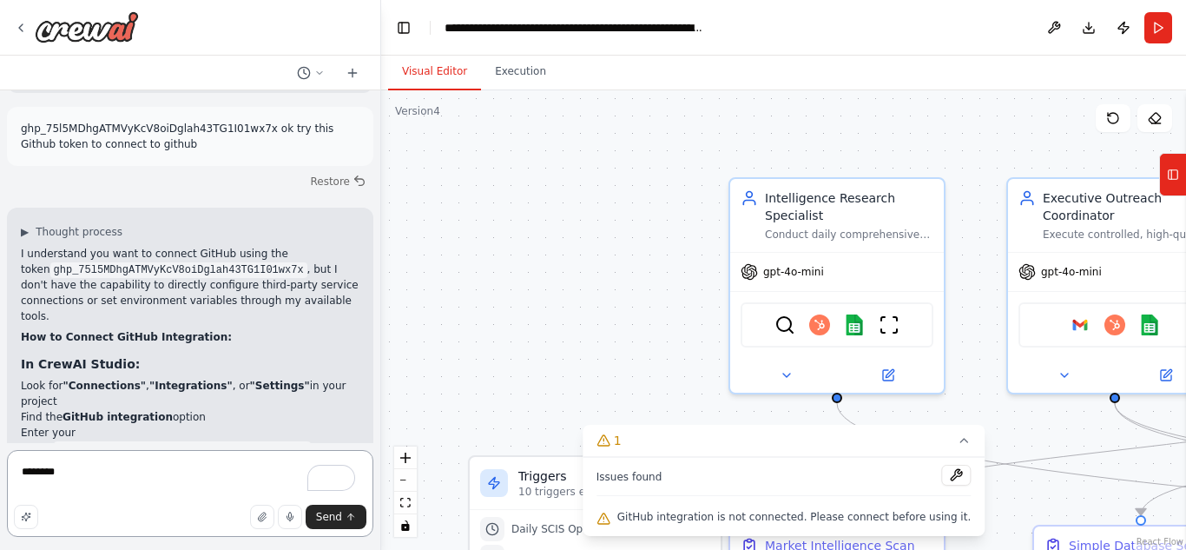
click at [146, 480] on textarea "*******" at bounding box center [190, 493] width 366 height 87
type textarea "**********"
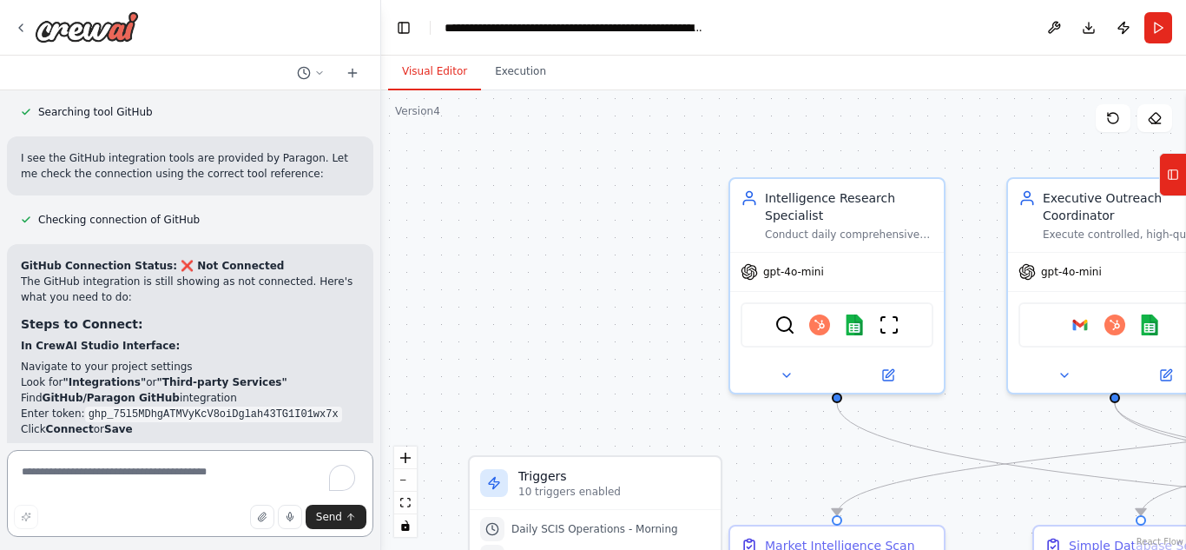
scroll to position [101460, 0]
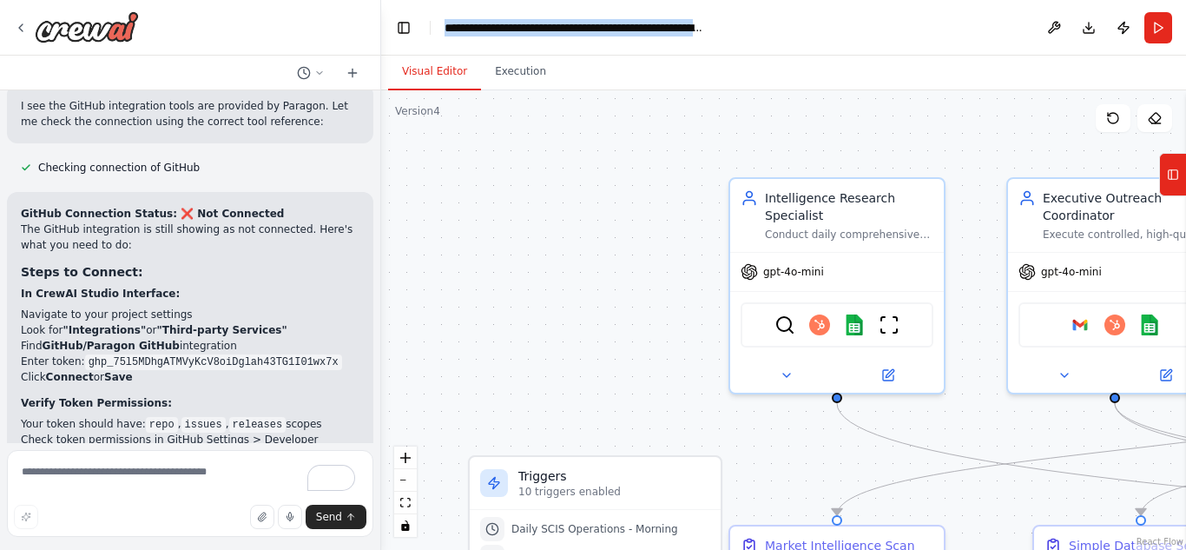
drag, startPoint x: 443, startPoint y: 26, endPoint x: 777, endPoint y: -3, distance: 335.5
click at [777, 0] on html "Based on your project requirements, I can provide you with a foundational CrewA…" at bounding box center [593, 275] width 1186 height 550
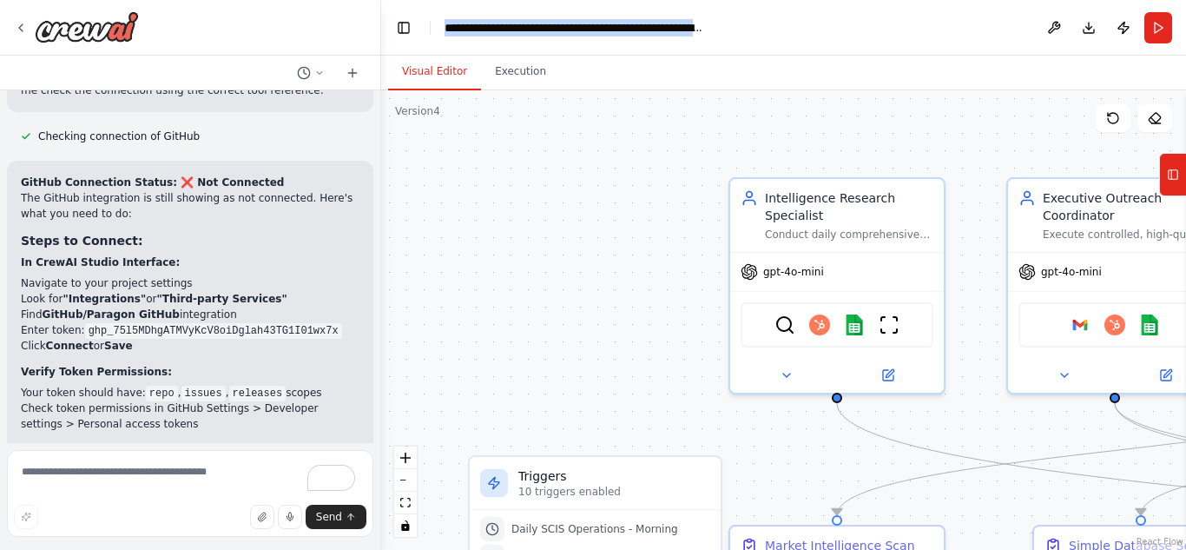
scroll to position [101538, 0]
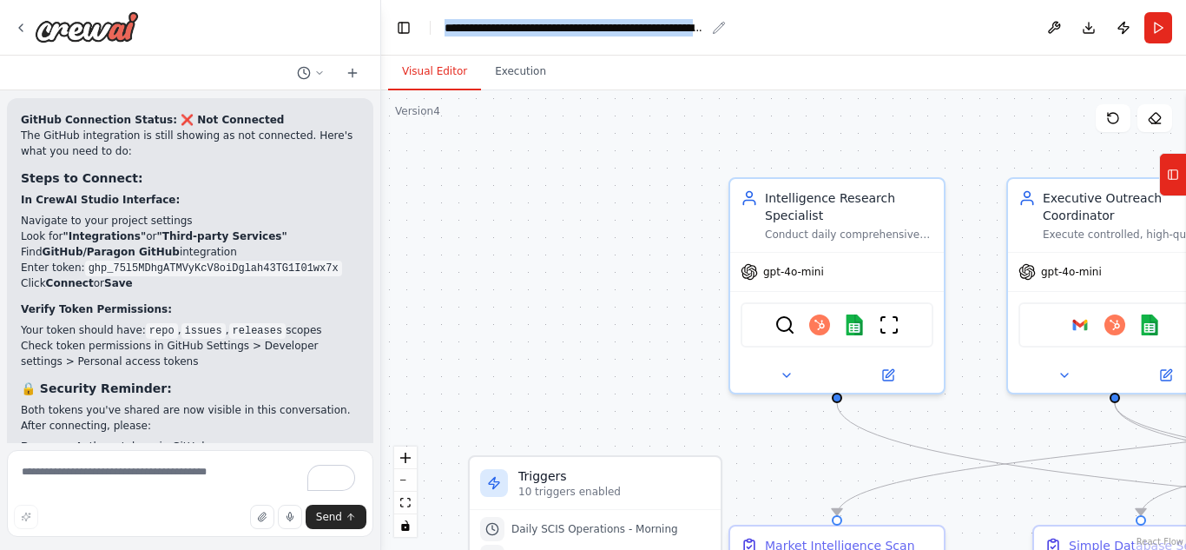
click at [660, 24] on div "**********" at bounding box center [574, 27] width 260 height 17
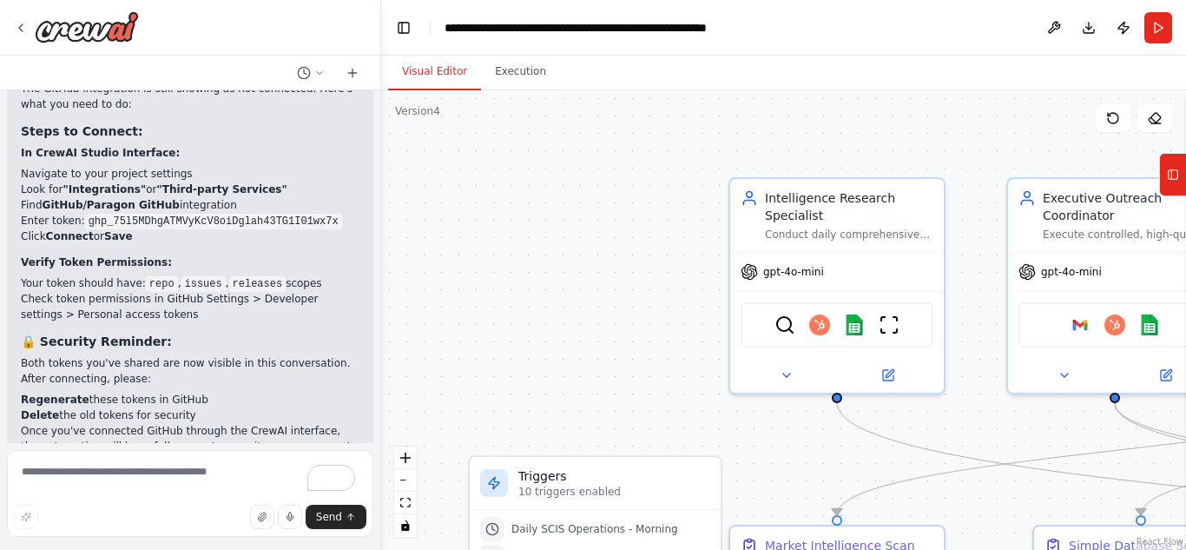
scroll to position [101647, 0]
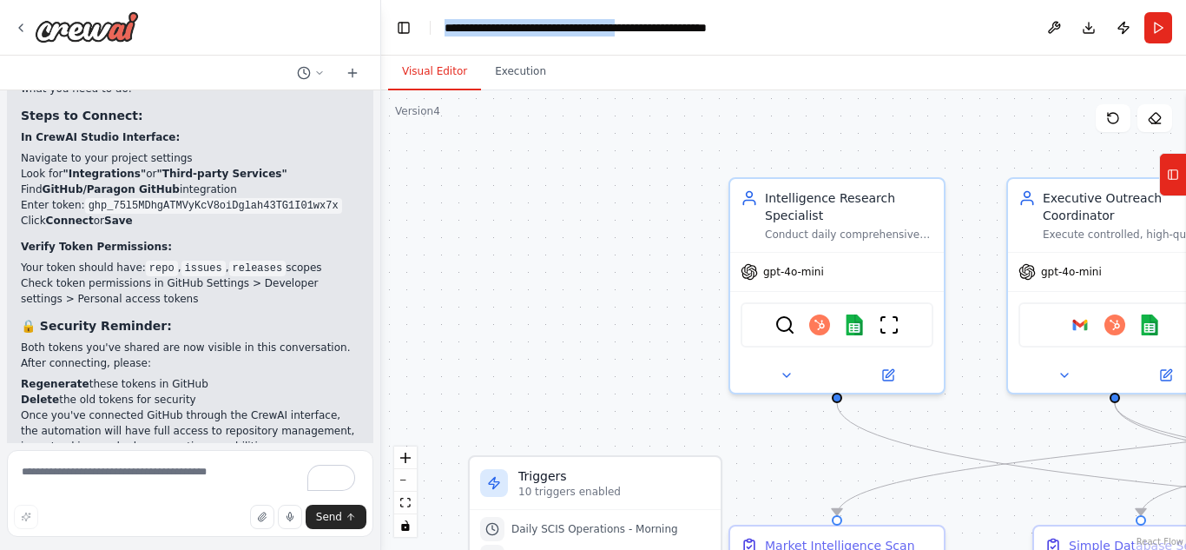
drag, startPoint x: 666, startPoint y: 26, endPoint x: 392, endPoint y: 82, distance: 279.2
click at [392, 82] on main "**********" at bounding box center [783, 275] width 805 height 550
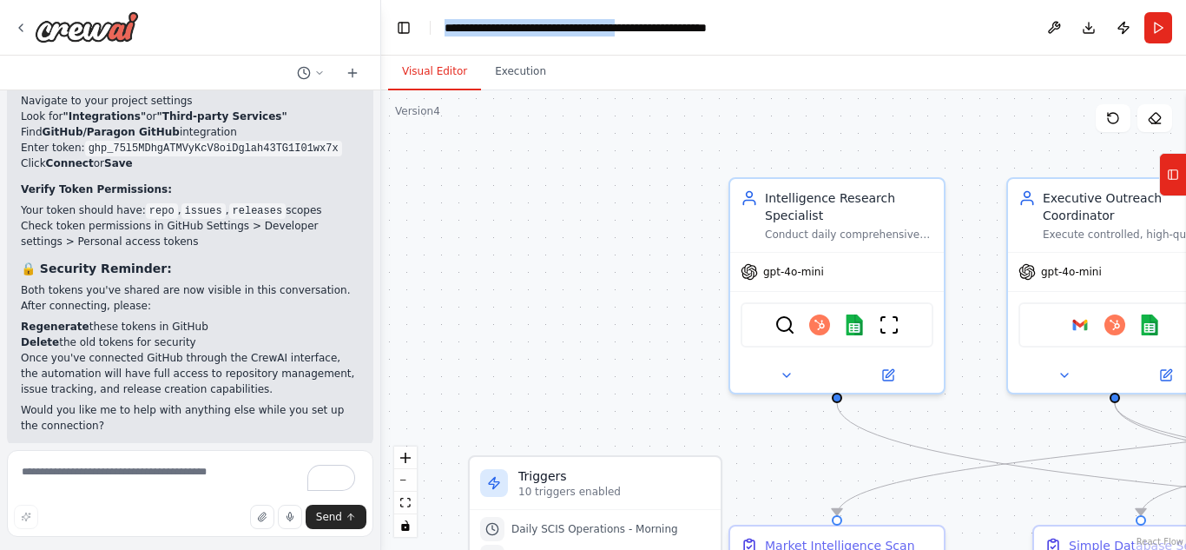
scroll to position [101720, 0]
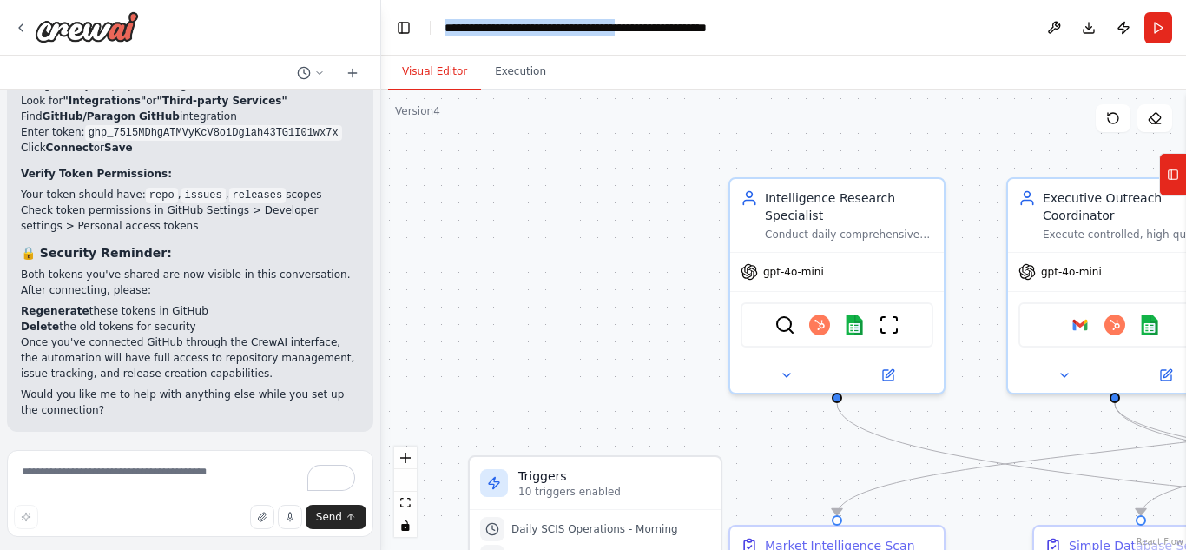
copy div "**********"
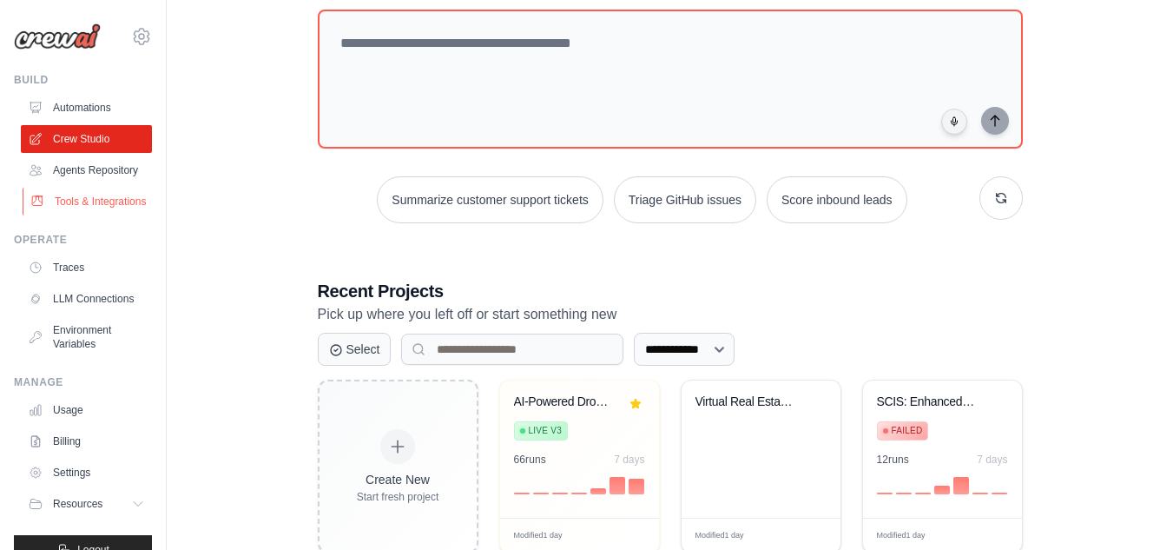
click at [107, 215] on link "Tools & Integrations" at bounding box center [88, 202] width 131 height 28
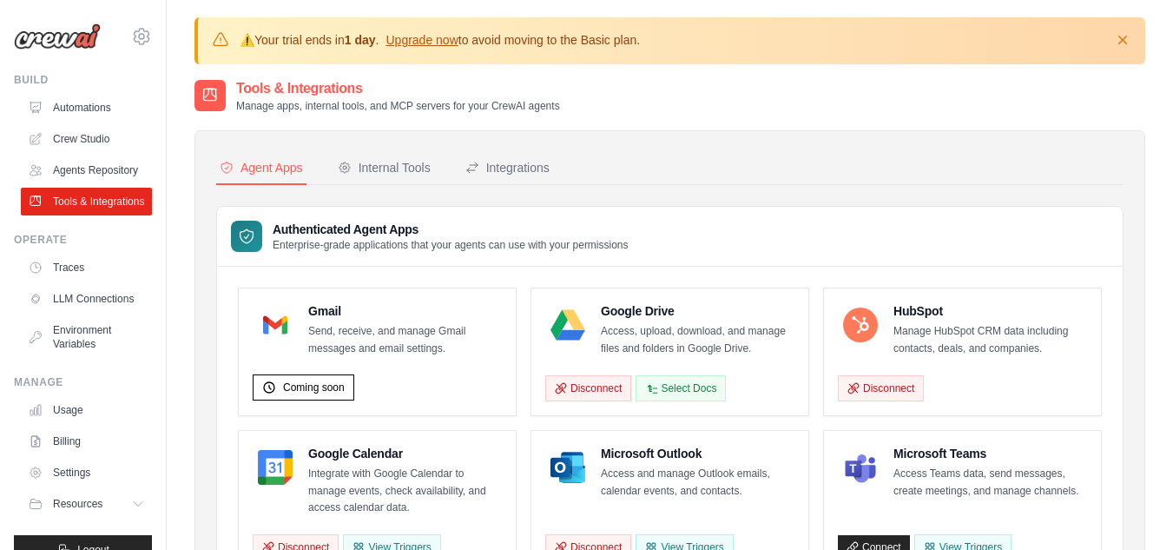
scroll to position [29, 0]
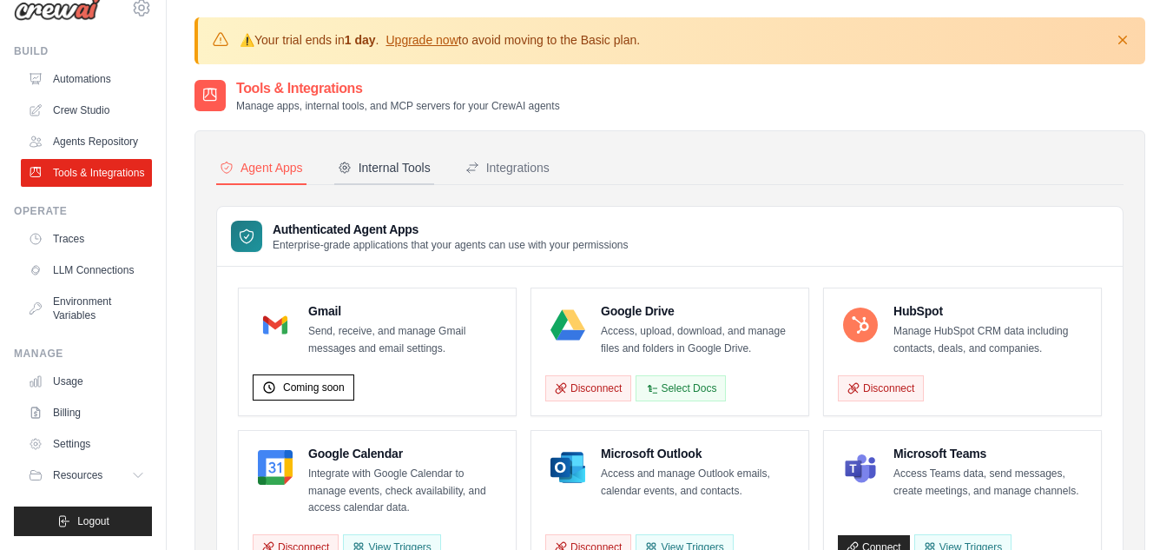
click at [398, 157] on button "Internal Tools" at bounding box center [384, 168] width 100 height 33
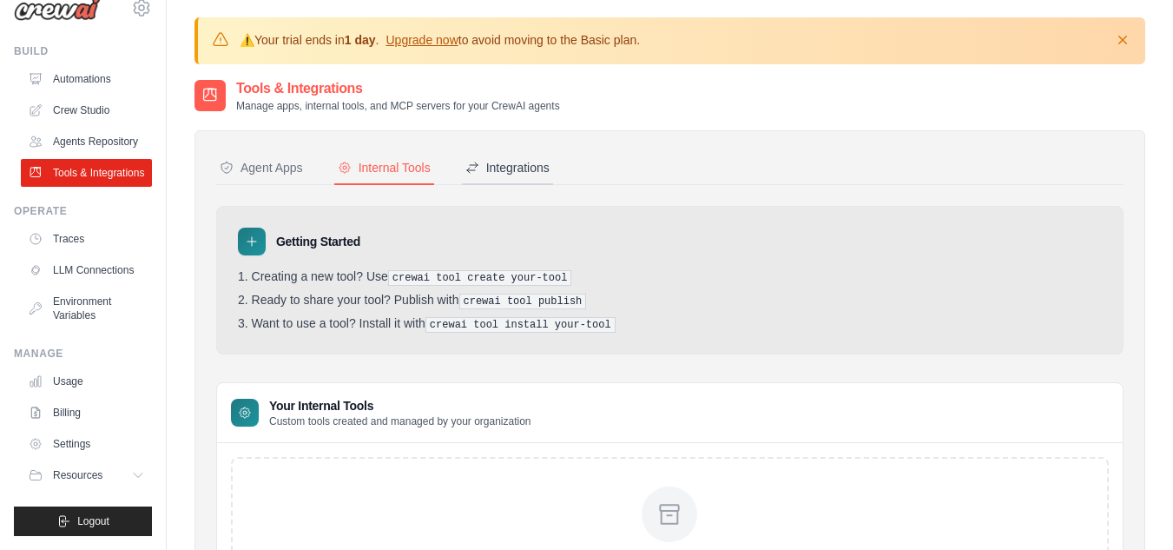
click at [530, 161] on div "Integrations" at bounding box center [507, 167] width 84 height 17
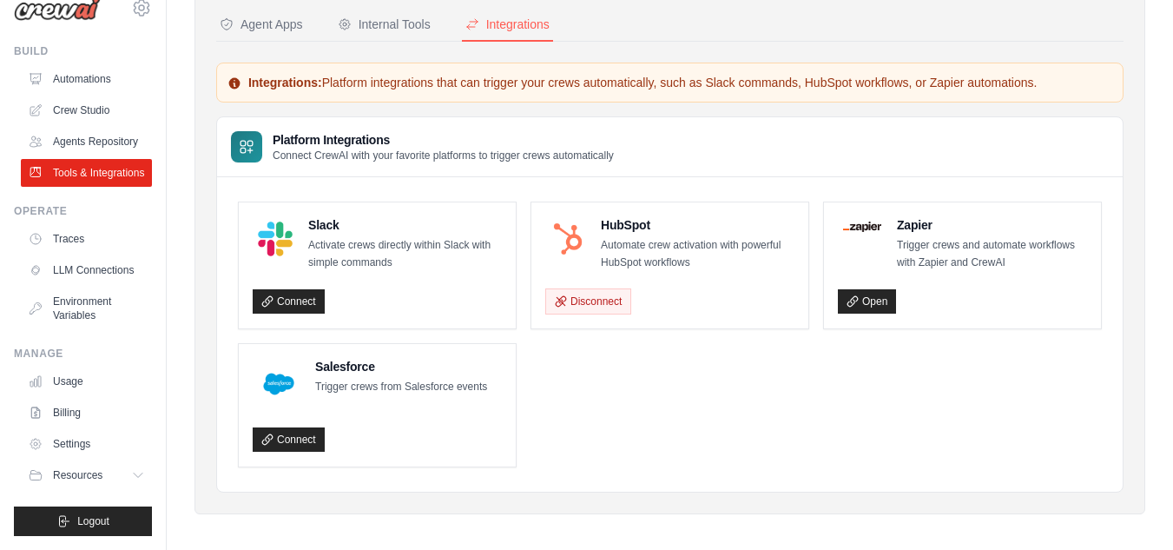
scroll to position [151, 0]
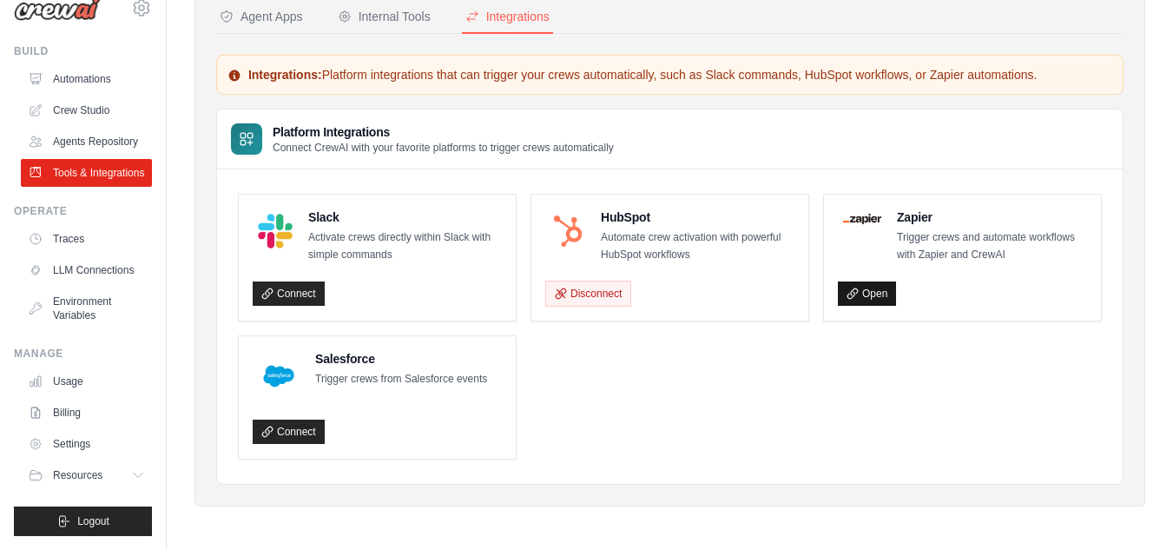
click at [857, 295] on icon at bounding box center [852, 293] width 12 height 12
click at [857, 293] on icon at bounding box center [852, 293] width 12 height 12
click at [304, 299] on link "Connect" at bounding box center [289, 293] width 72 height 24
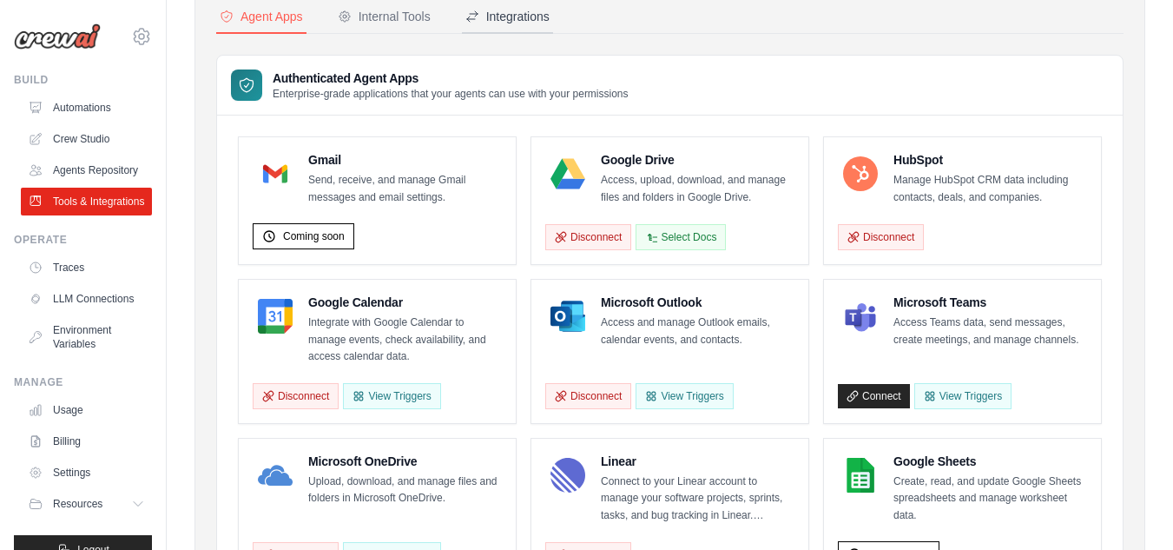
scroll to position [151, 0]
click at [533, 14] on div "Integrations" at bounding box center [507, 16] width 84 height 17
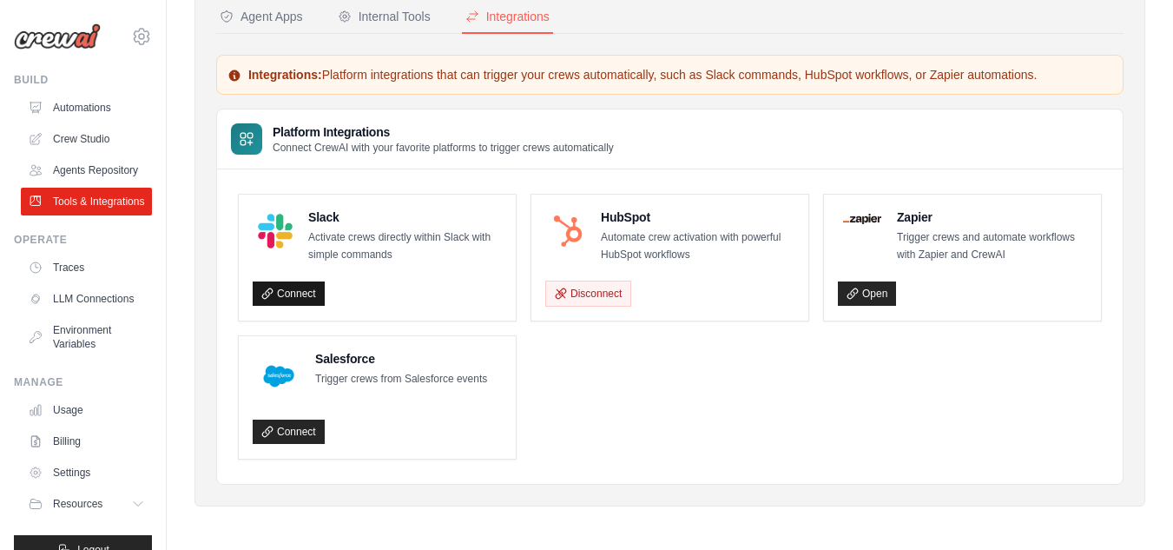
click at [292, 289] on link "Connect" at bounding box center [289, 293] width 72 height 24
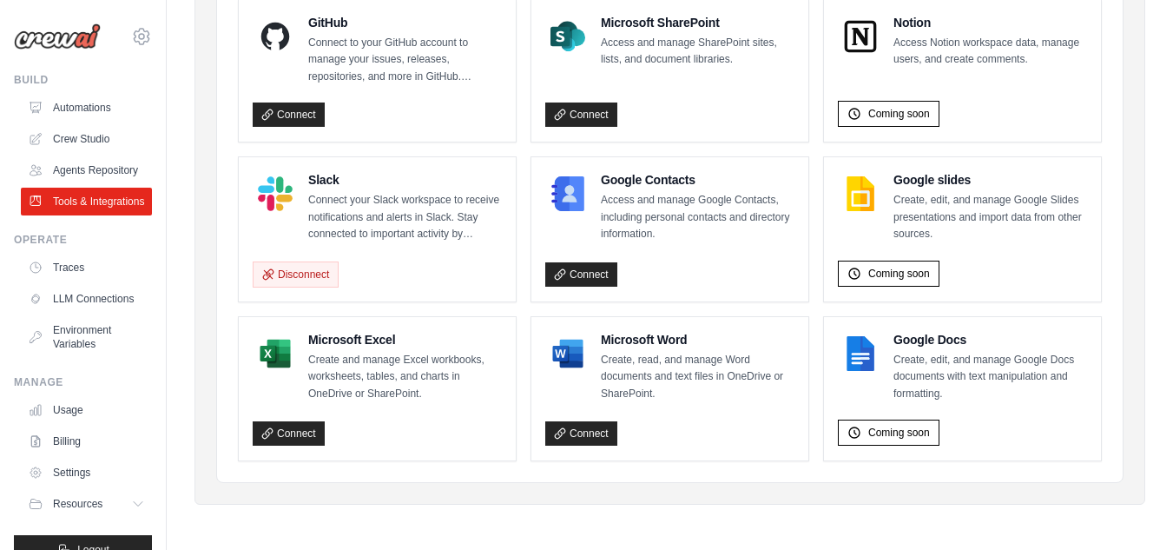
scroll to position [1236, 0]
click at [582, 437] on link "Connect" at bounding box center [581, 433] width 72 height 24
click at [298, 427] on link "Connect" at bounding box center [289, 433] width 72 height 24
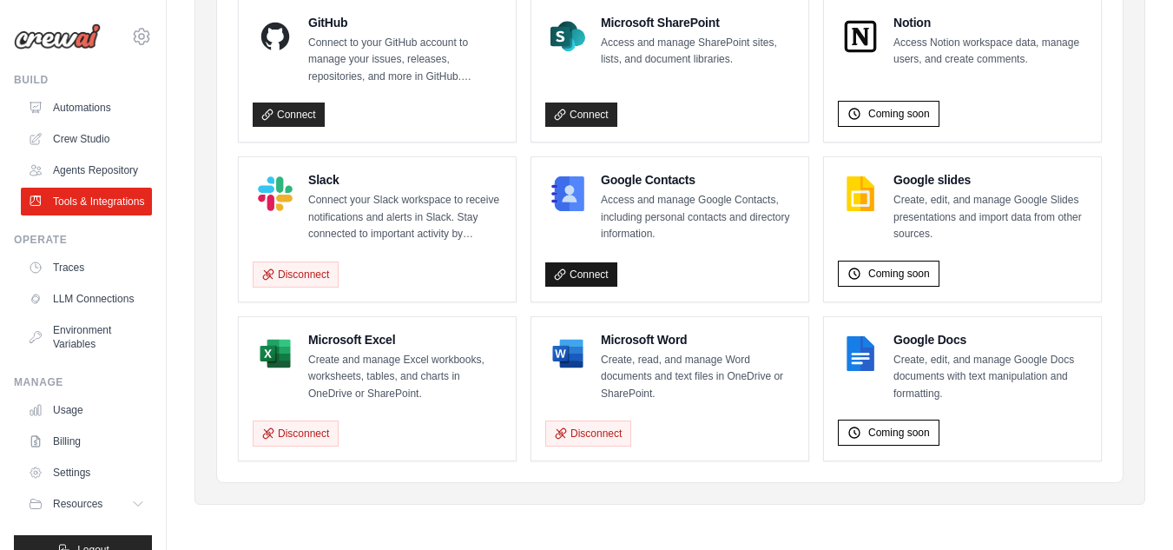
click at [597, 276] on link "Connect" at bounding box center [581, 274] width 72 height 24
click at [898, 437] on span "Coming soon" at bounding box center [899, 432] width 62 height 14
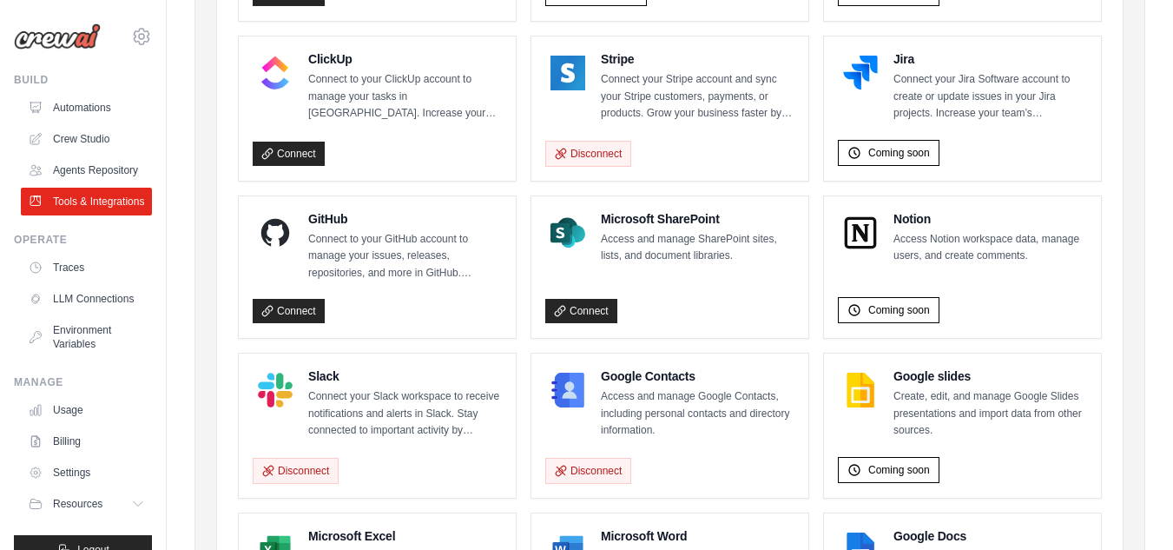
scroll to position [1030, 0]
click at [576, 324] on link "Connect" at bounding box center [581, 312] width 72 height 24
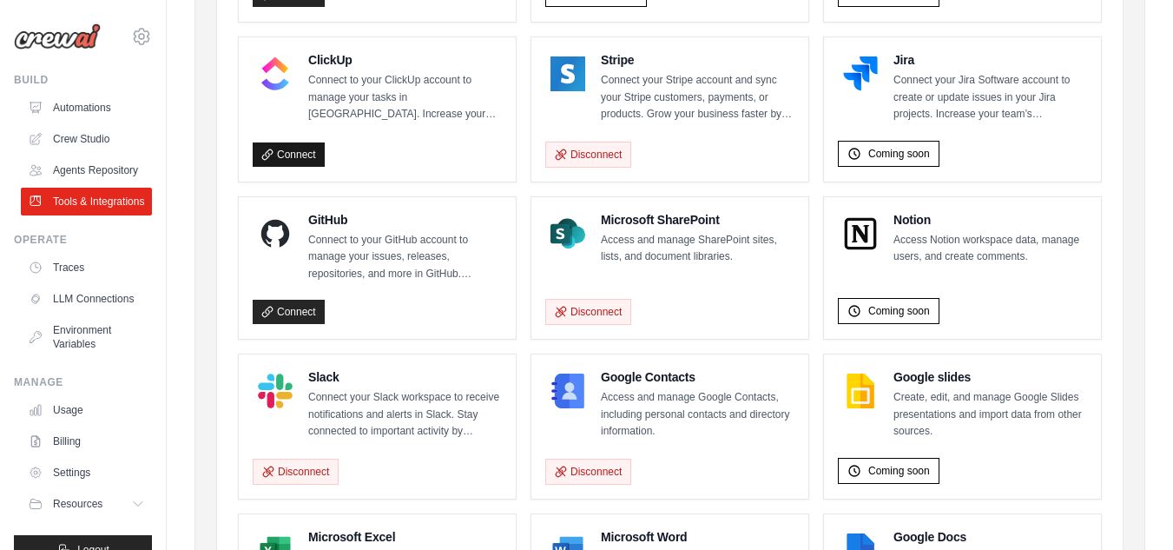
scroll to position [1030, 0]
click at [292, 161] on link "Connect" at bounding box center [289, 154] width 72 height 24
click at [301, 317] on link "Connect" at bounding box center [289, 312] width 72 height 24
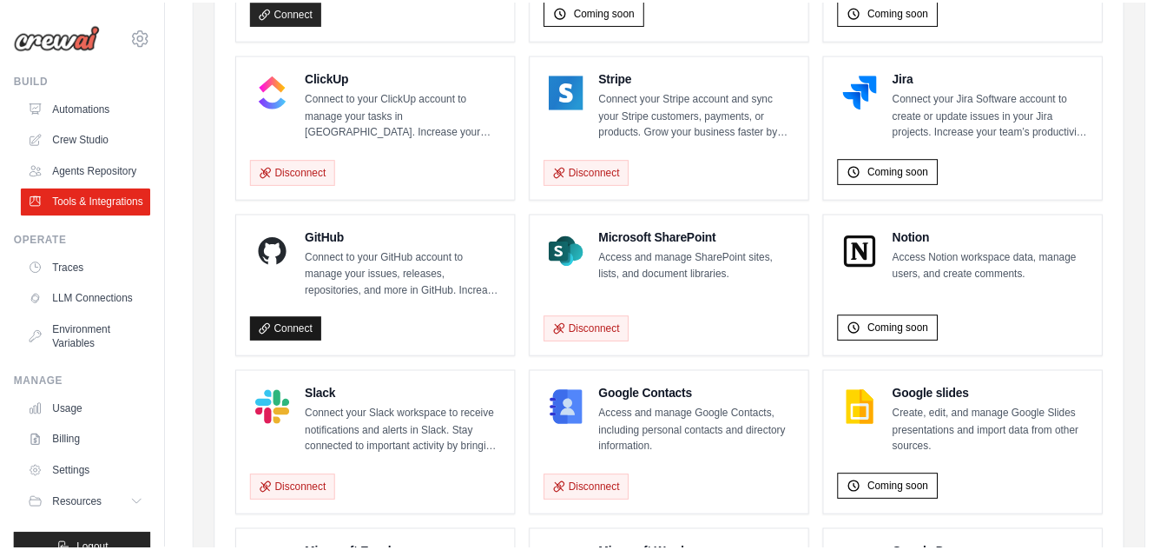
scroll to position [1030, 0]
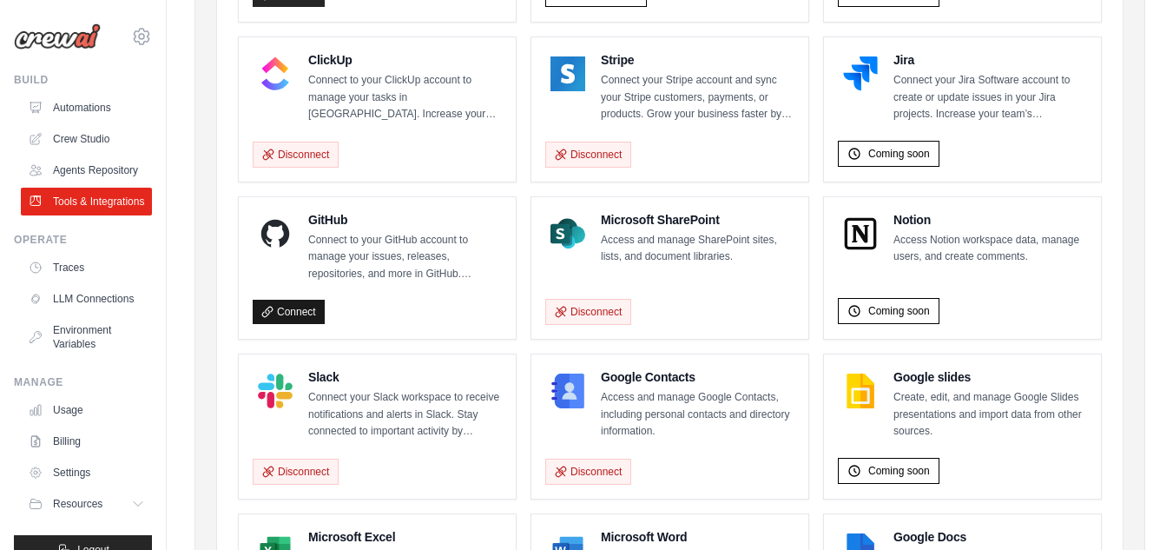
click at [283, 324] on link "Connect" at bounding box center [289, 312] width 72 height 24
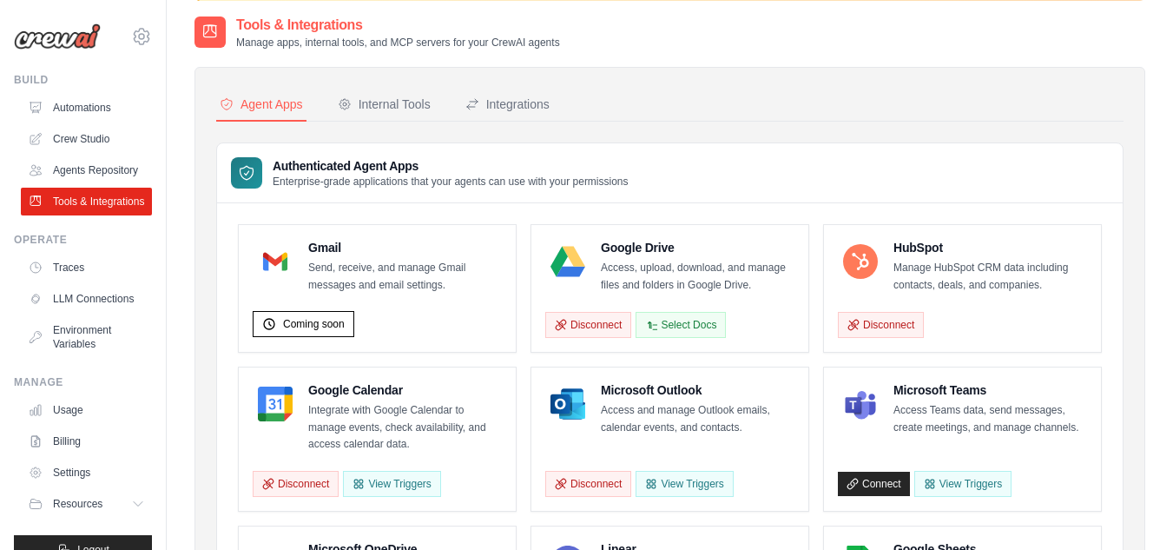
scroll to position [27, 0]
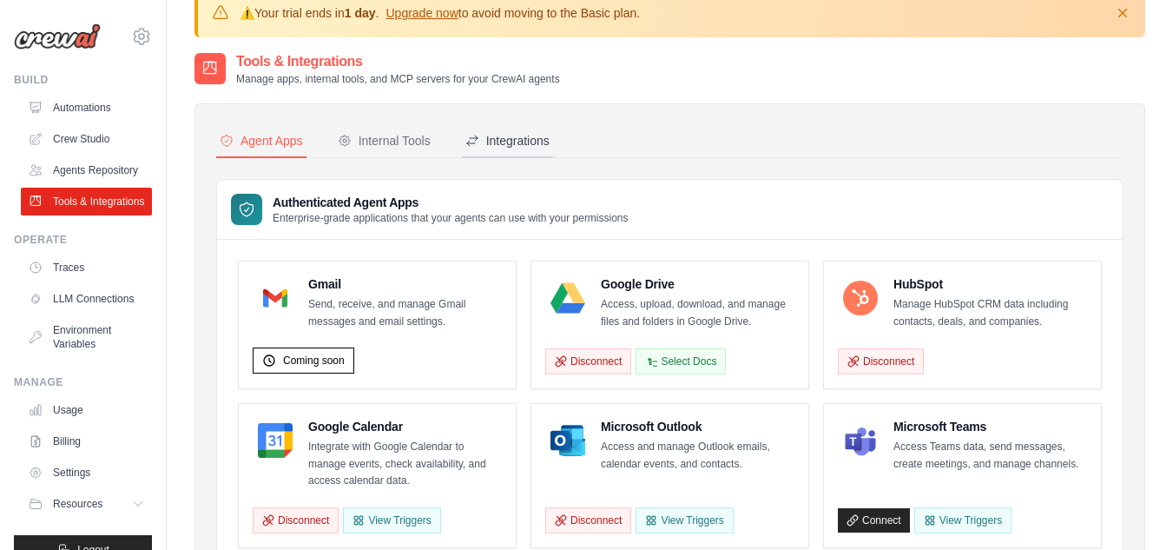
click at [510, 139] on div "Integrations" at bounding box center [507, 140] width 84 height 17
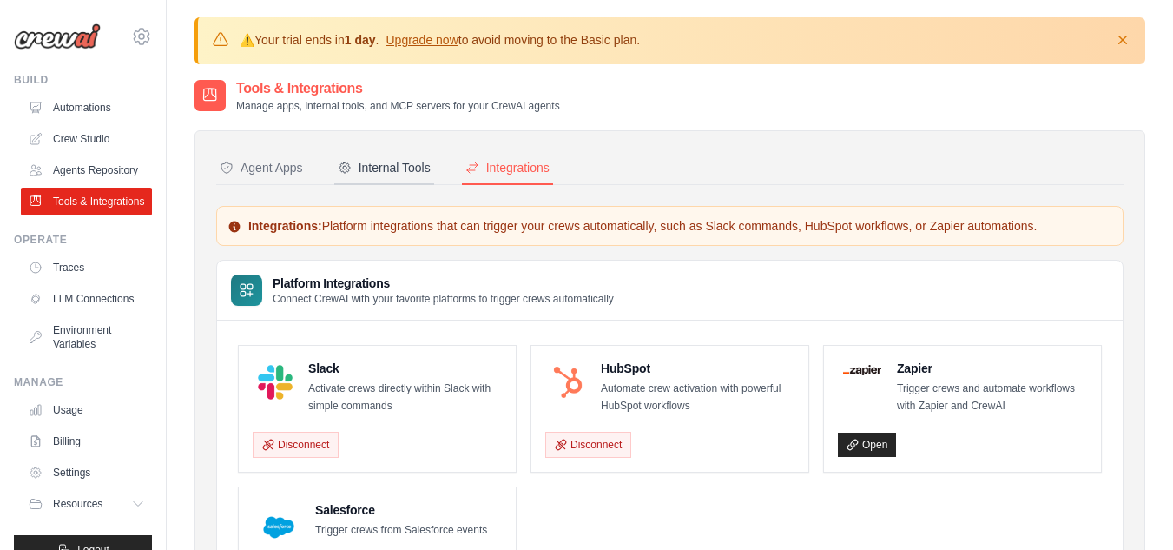
click at [426, 175] on button "Internal Tools" at bounding box center [384, 168] width 100 height 33
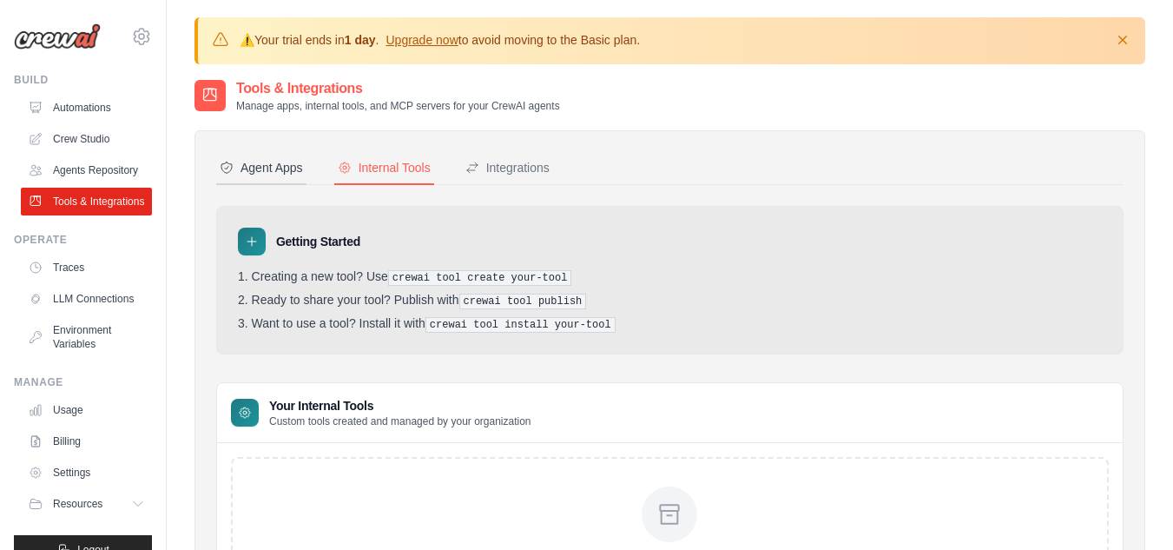
click at [284, 165] on div "Agent Apps" at bounding box center [261, 167] width 83 height 17
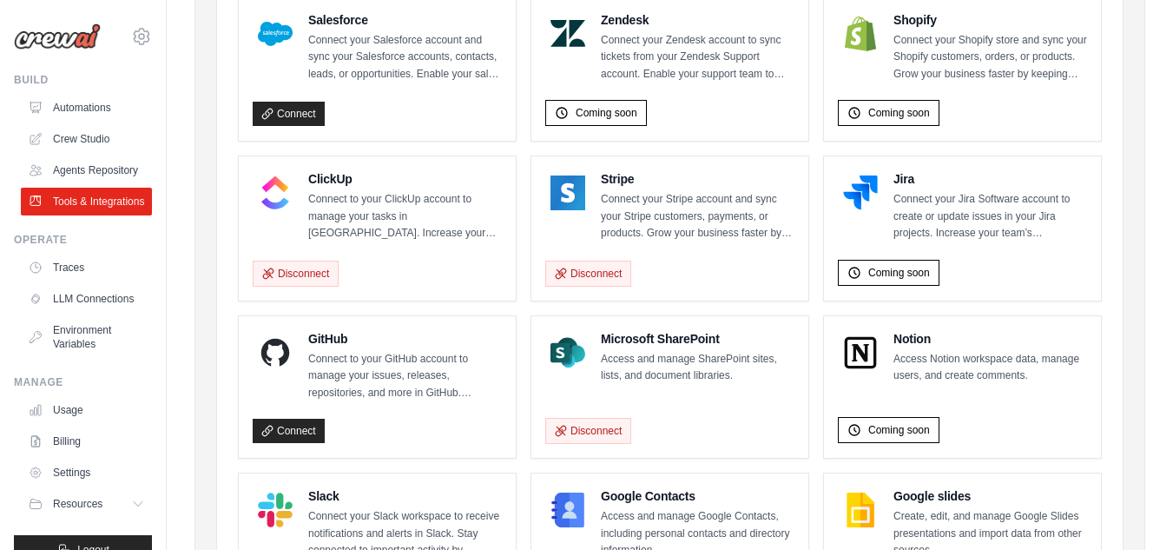
scroll to position [975, 0]
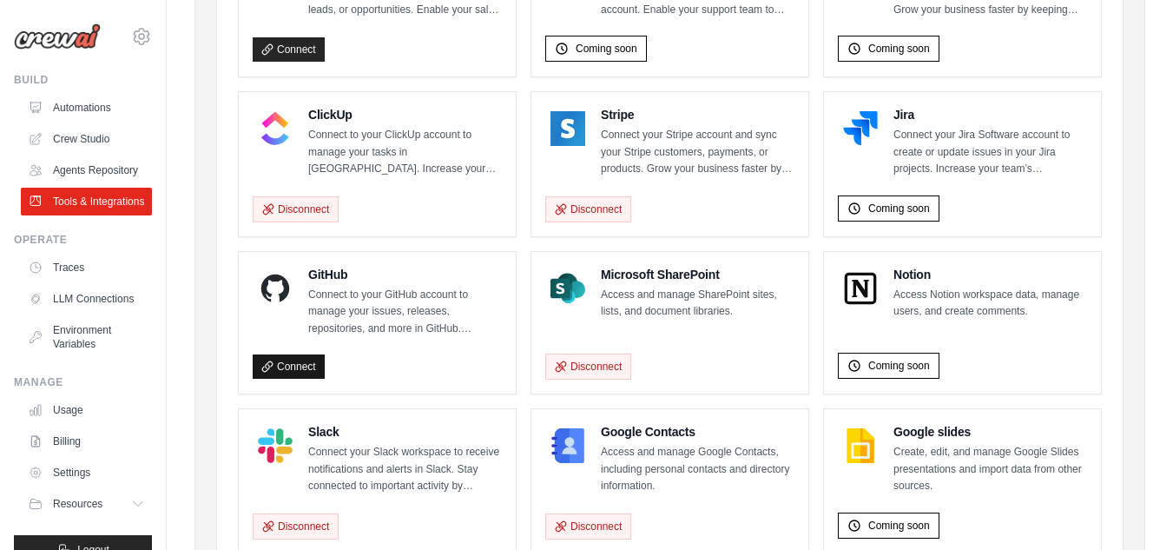
click at [306, 379] on link "Connect" at bounding box center [289, 366] width 72 height 24
click at [300, 379] on link "Connect" at bounding box center [289, 366] width 72 height 24
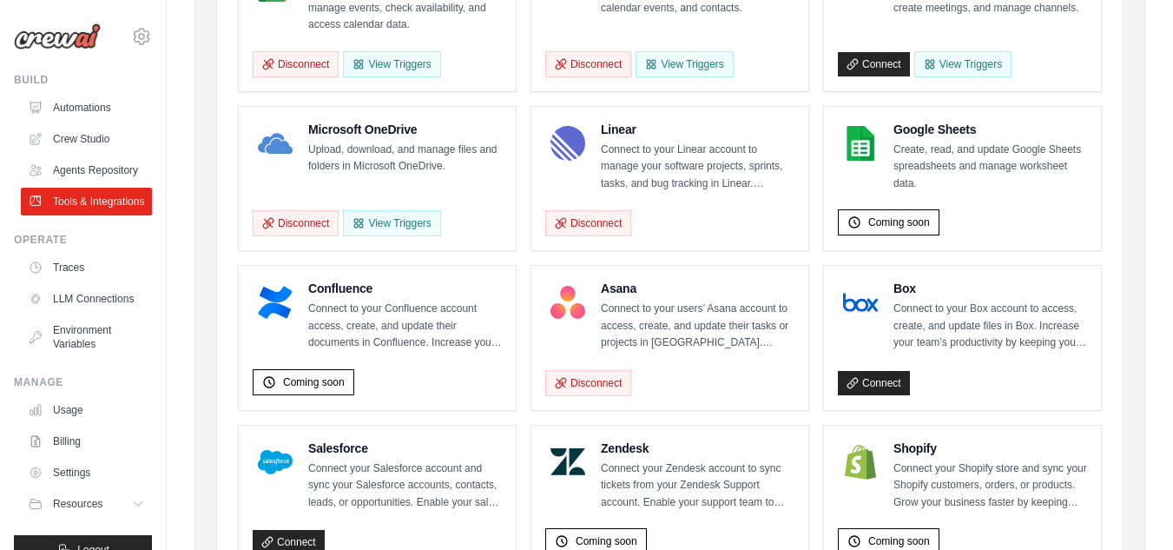
scroll to position [481, 0]
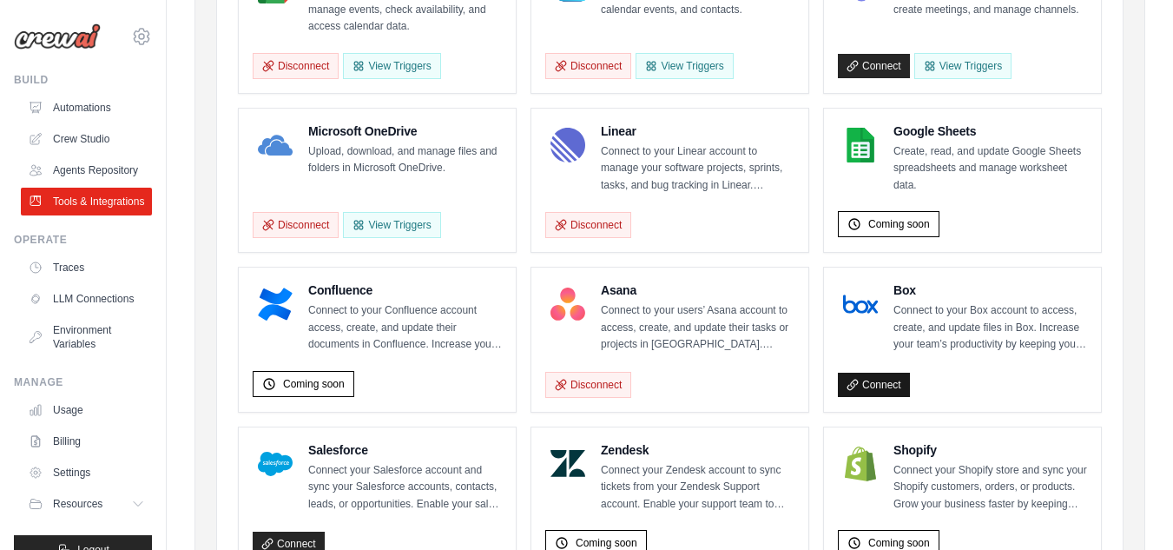
click at [886, 391] on link "Connect" at bounding box center [874, 384] width 72 height 24
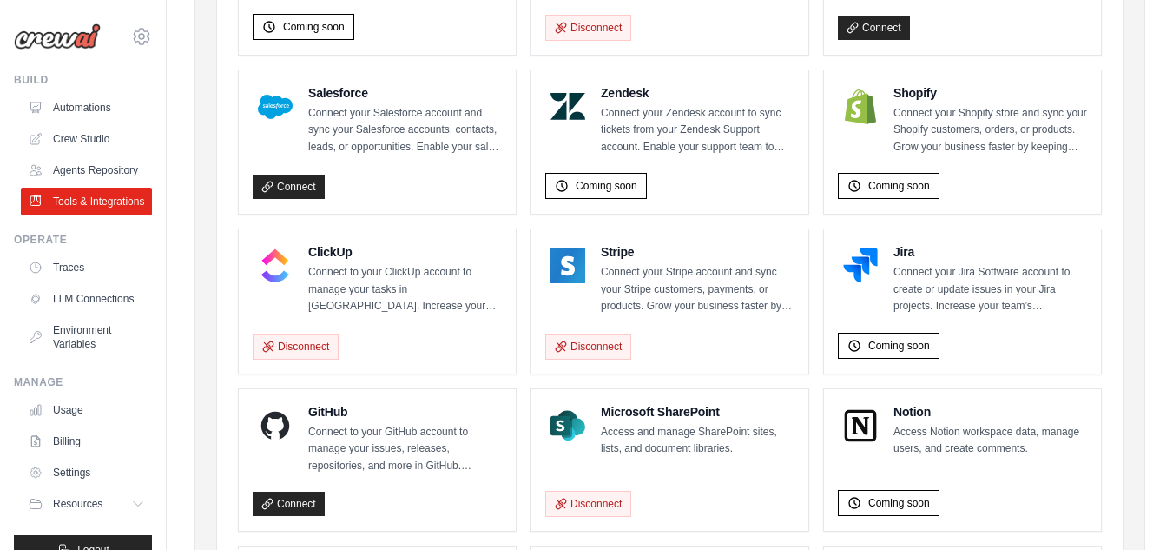
scroll to position [748, 0]
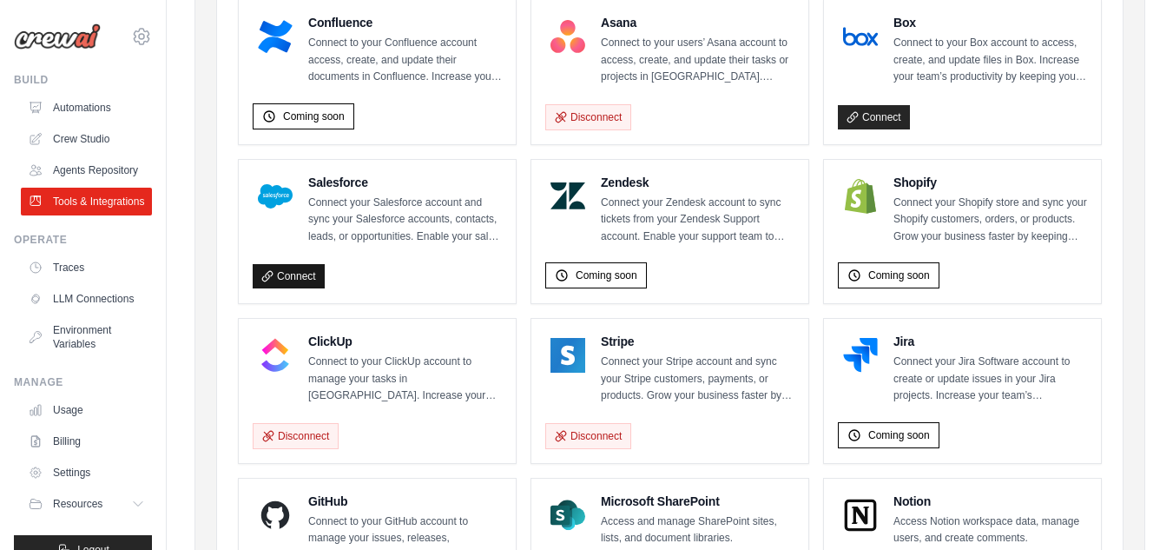
click at [302, 287] on link "Connect" at bounding box center [289, 276] width 72 height 24
click at [304, 288] on link "Connect" at bounding box center [289, 276] width 72 height 24
click at [99, 110] on link "Automations" at bounding box center [88, 108] width 131 height 28
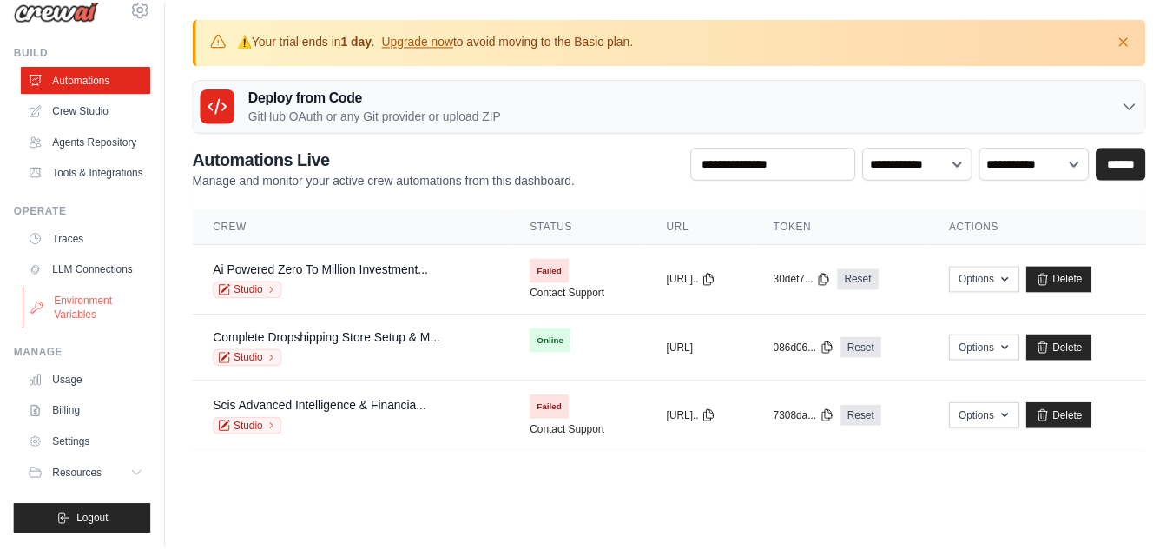
scroll to position [70, 0]
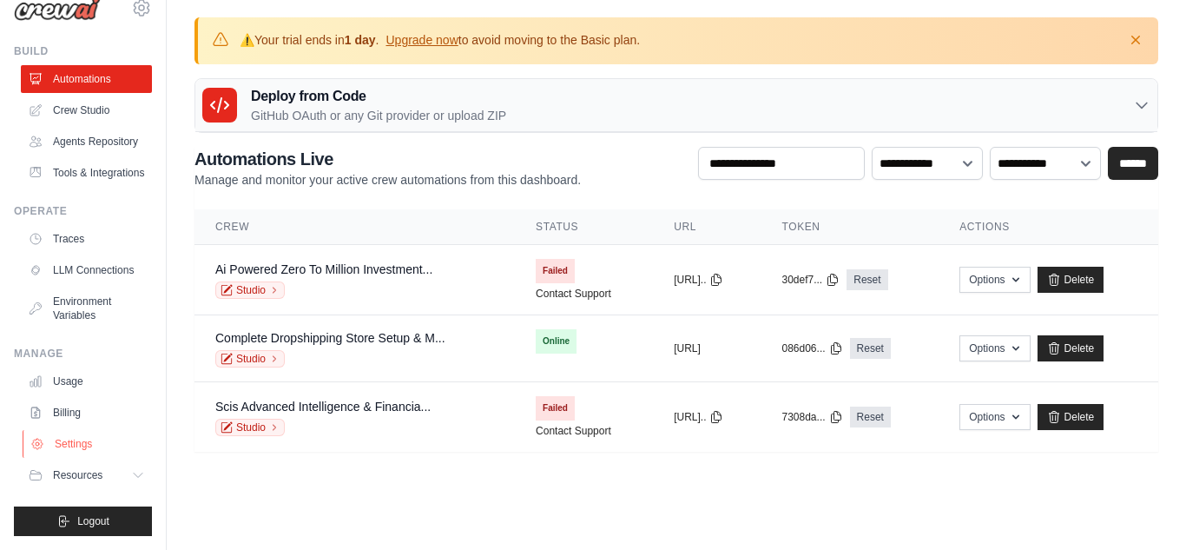
click at [80, 445] on link "Settings" at bounding box center [88, 444] width 131 height 28
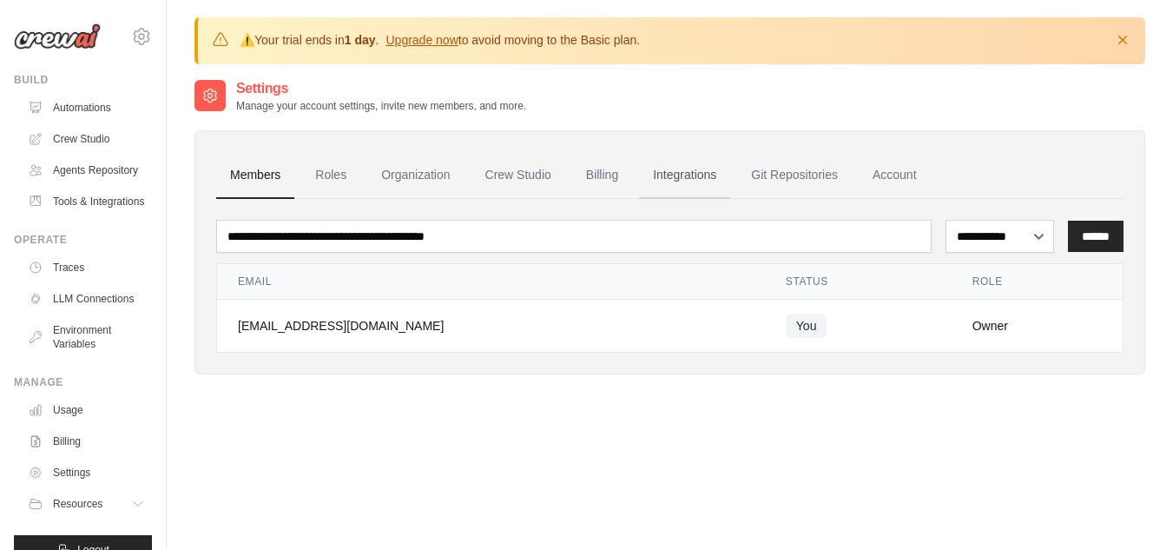
click at [697, 168] on link "Integrations" at bounding box center [684, 175] width 91 height 47
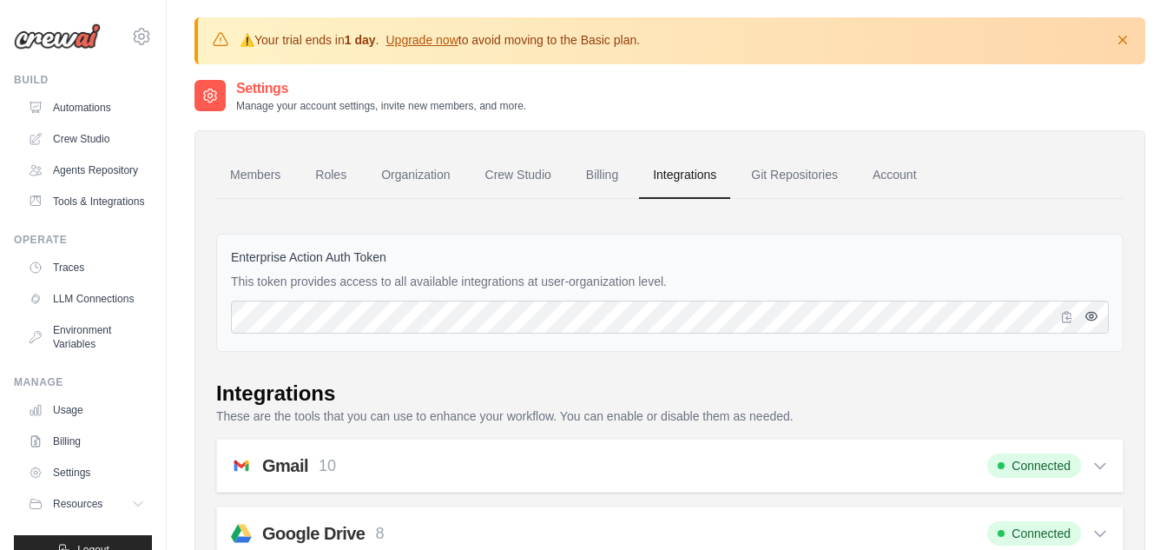
click at [1083, 319] on button "button" at bounding box center [1091, 316] width 21 height 21
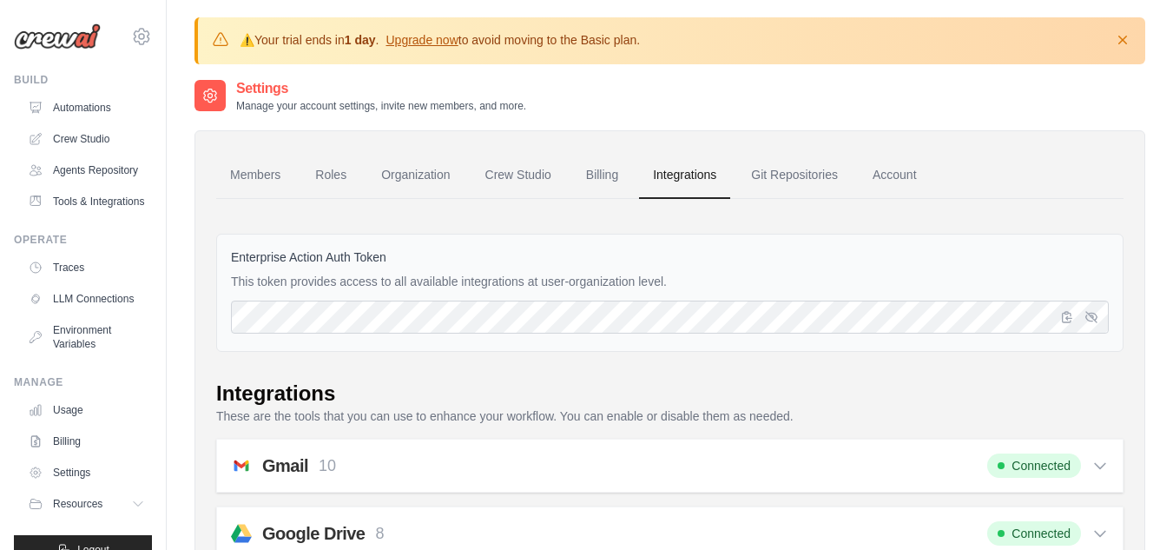
click at [671, 175] on link "Integrations" at bounding box center [684, 175] width 91 height 47
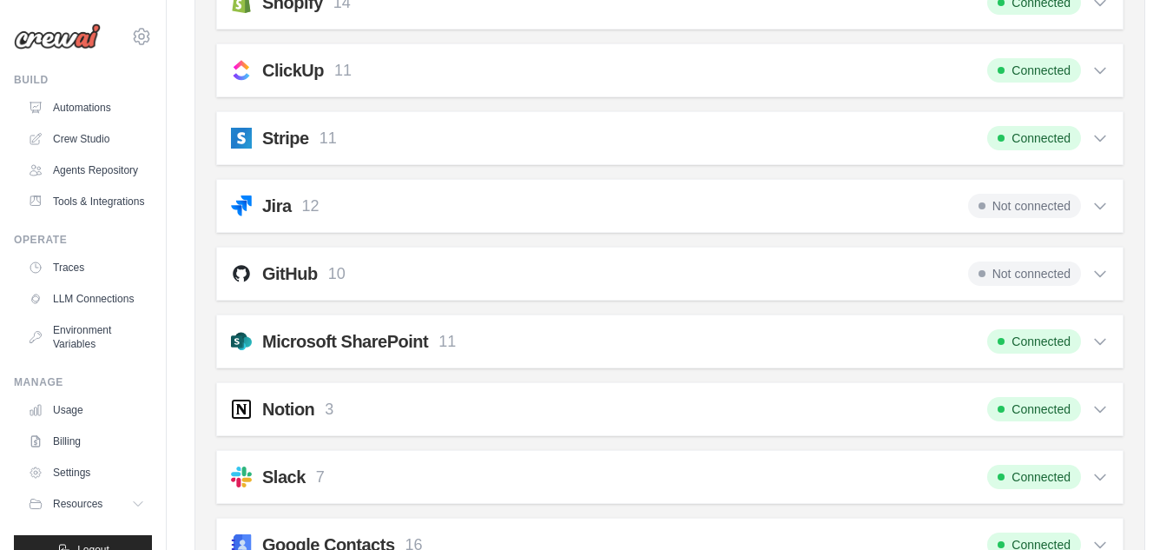
scroll to position [1410, 0]
click at [1006, 273] on span "Not connected" at bounding box center [1024, 274] width 113 height 24
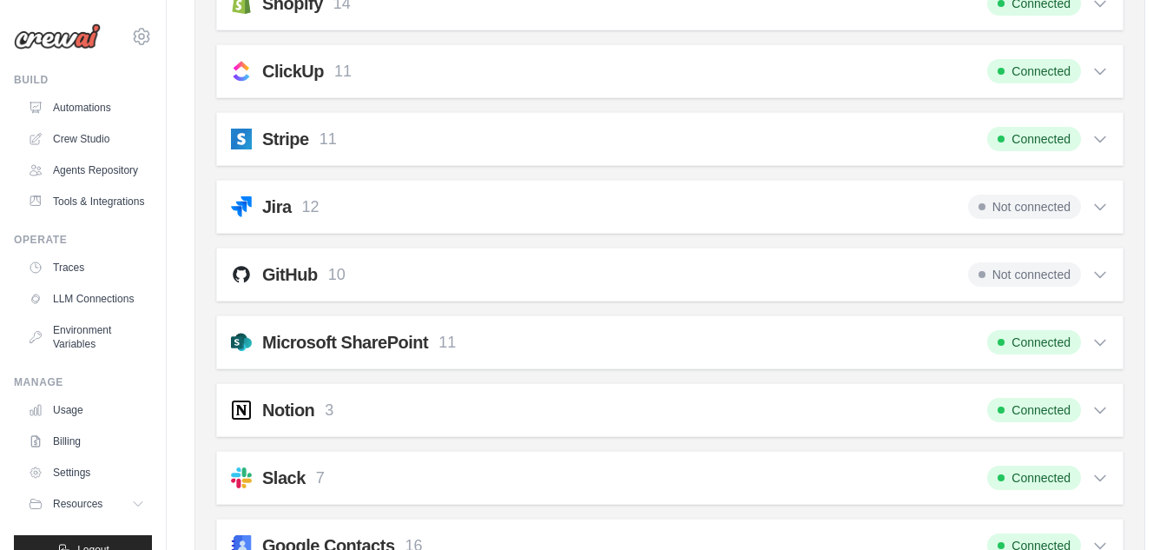
click at [1006, 273] on span "Not connected" at bounding box center [1024, 274] width 113 height 24
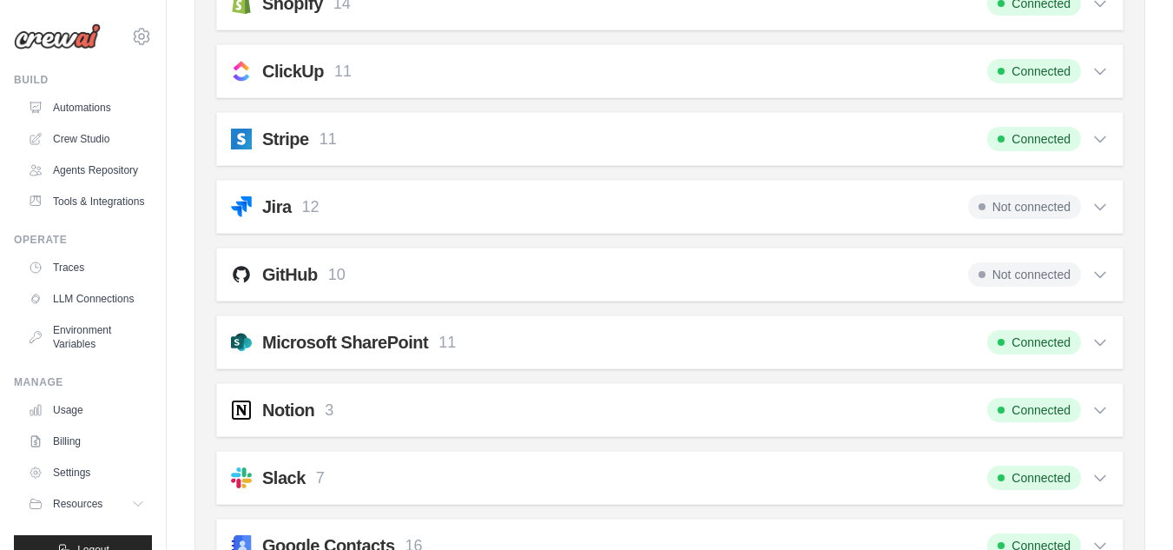
click at [1006, 273] on span "Not connected" at bounding box center [1024, 274] width 113 height 24
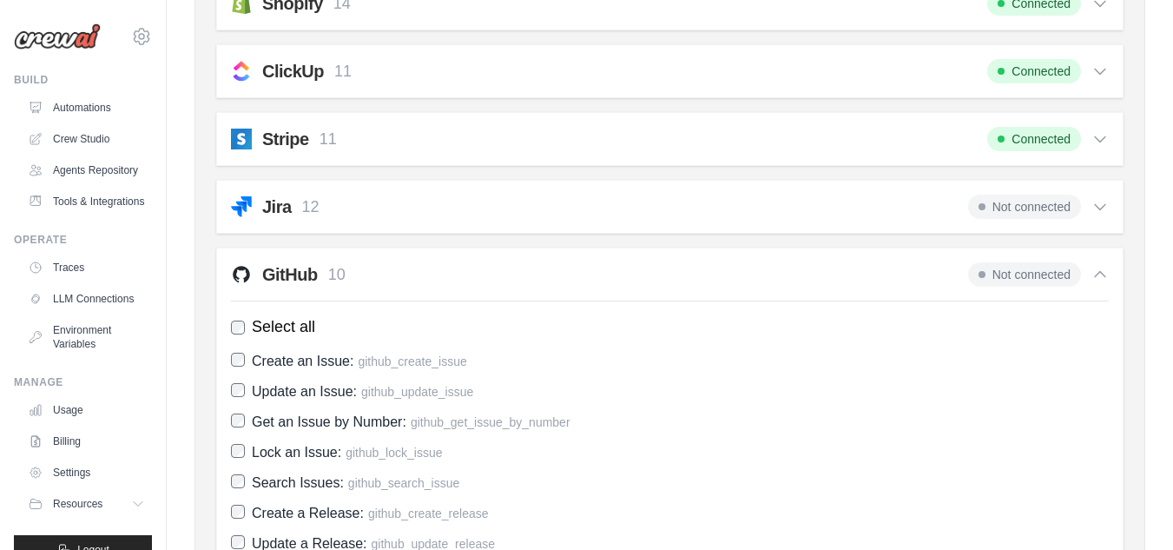
click at [824, 333] on label "Select all" at bounding box center [670, 326] width 878 height 23
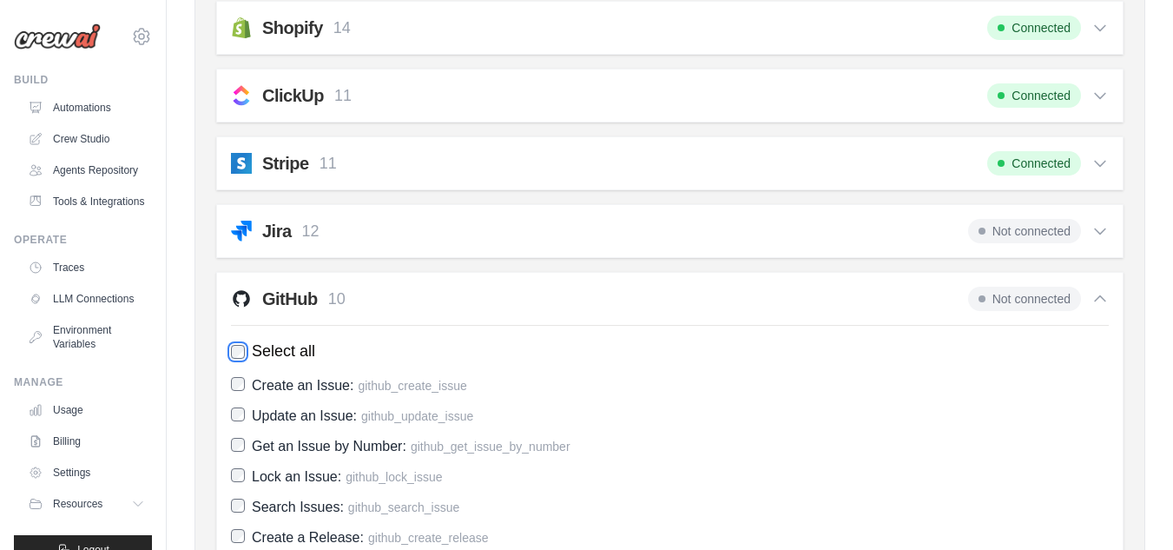
scroll to position [1385, 0]
click at [333, 222] on div "Jira 12 Not connected" at bounding box center [670, 232] width 878 height 24
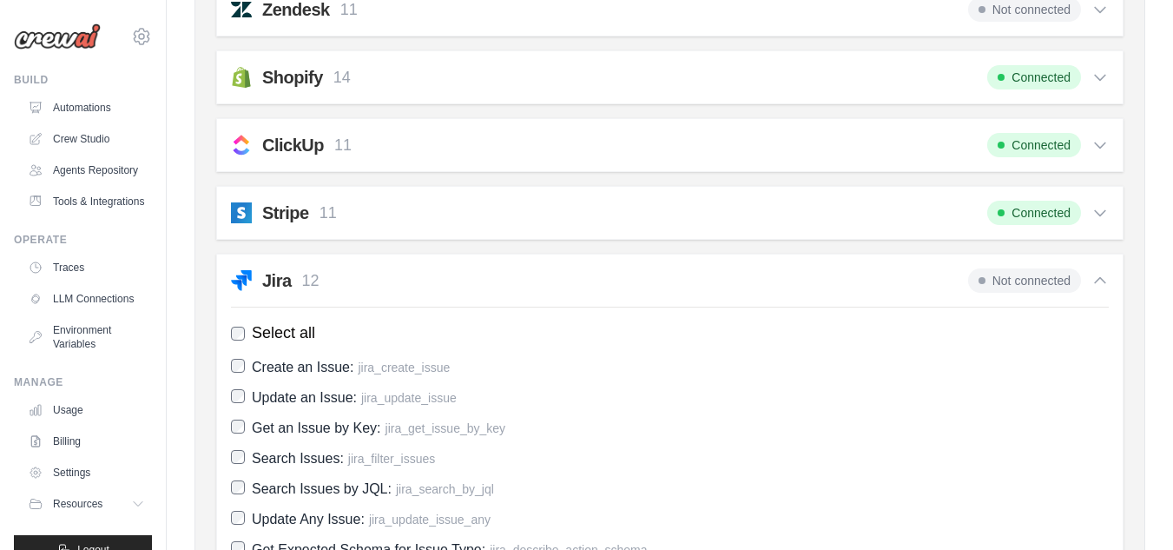
scroll to position [1189, 0]
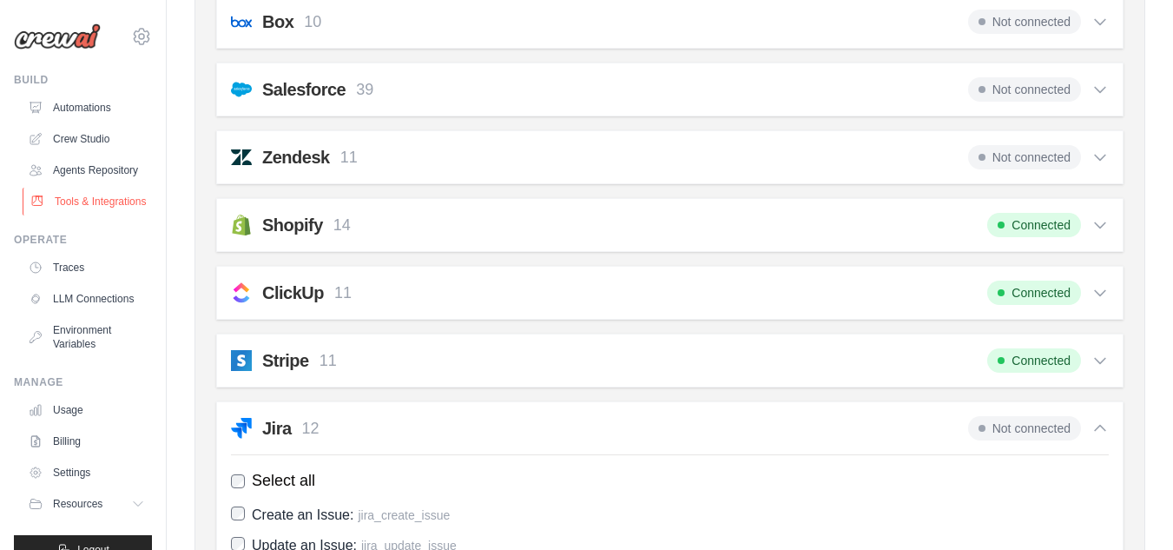
click at [82, 215] on link "Tools & Integrations" at bounding box center [88, 202] width 131 height 28
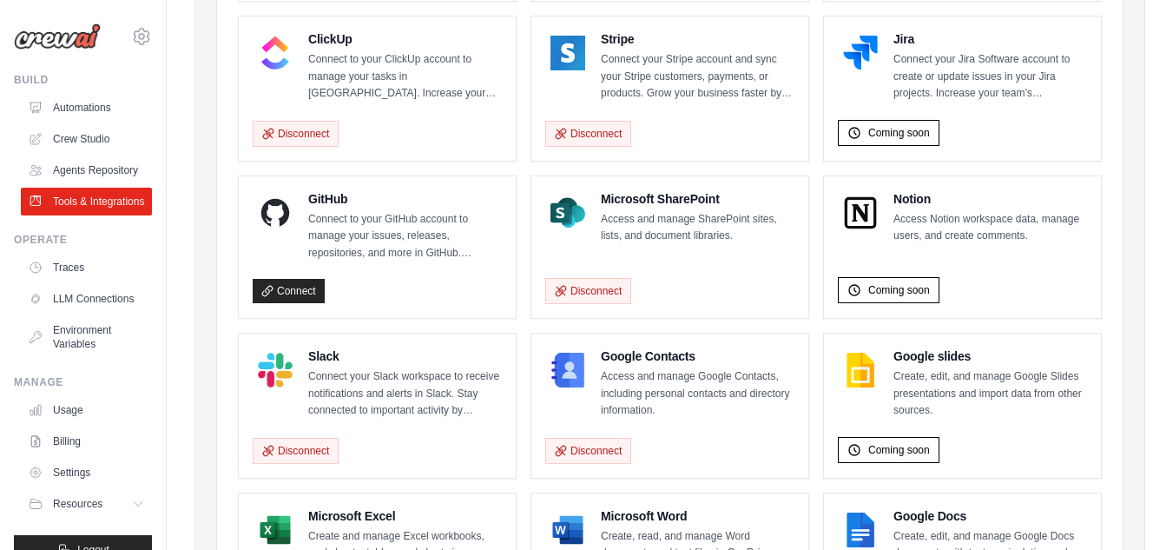
scroll to position [1055, 0]
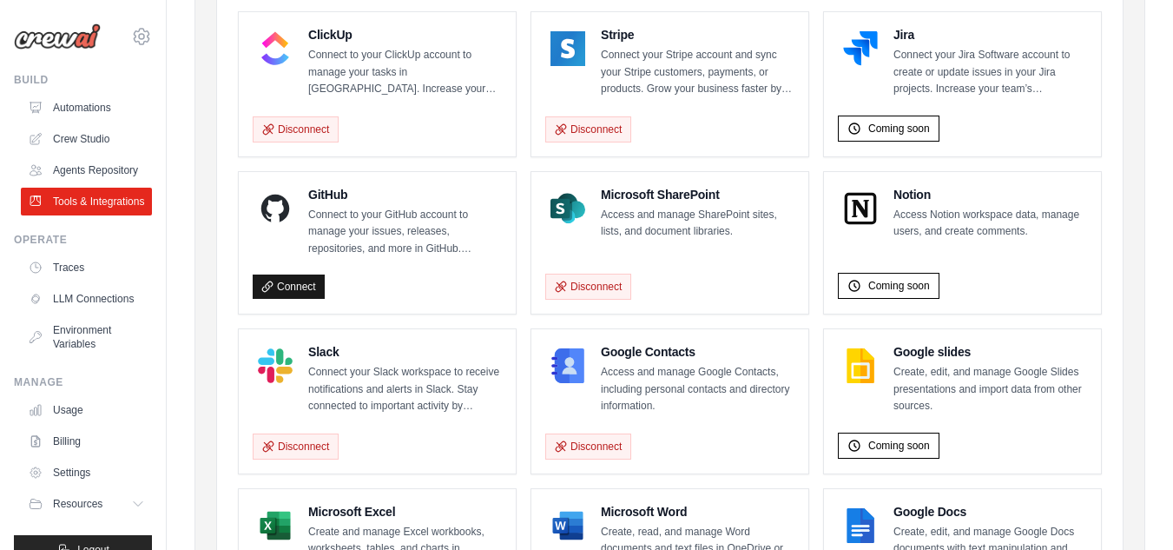
click at [302, 298] on link "Connect" at bounding box center [289, 286] width 72 height 24
click at [92, 148] on link "Crew Studio" at bounding box center [88, 139] width 131 height 28
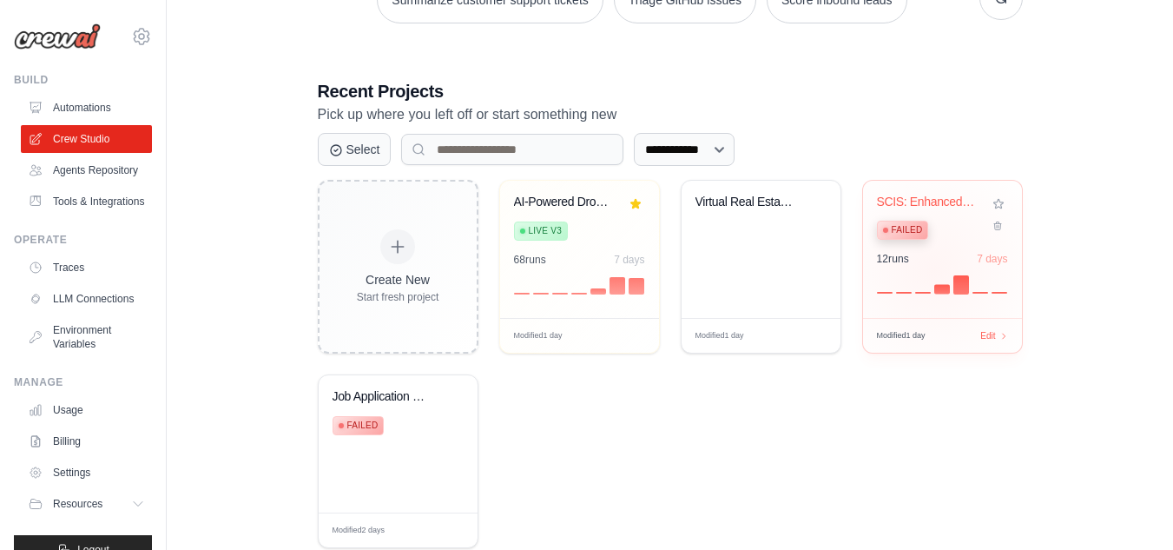
click at [933, 269] on div "12 run s 7 days" at bounding box center [942, 273] width 131 height 42
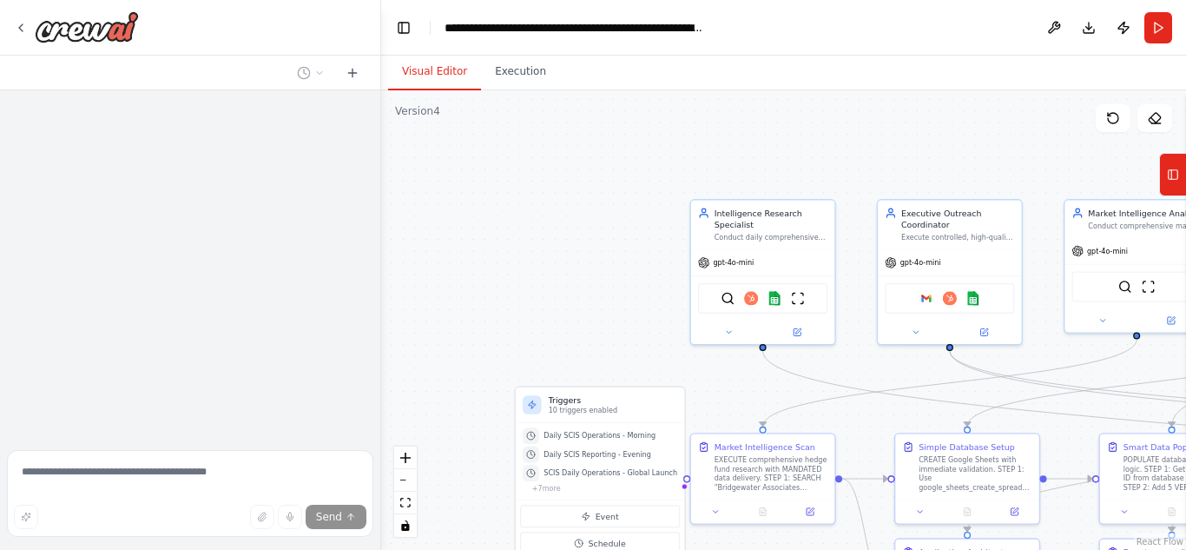
click at [105, 267] on div at bounding box center [190, 266] width 380 height 352
click at [236, 182] on div at bounding box center [190, 266] width 380 height 352
